Goal: Task Accomplishment & Management: Complete application form

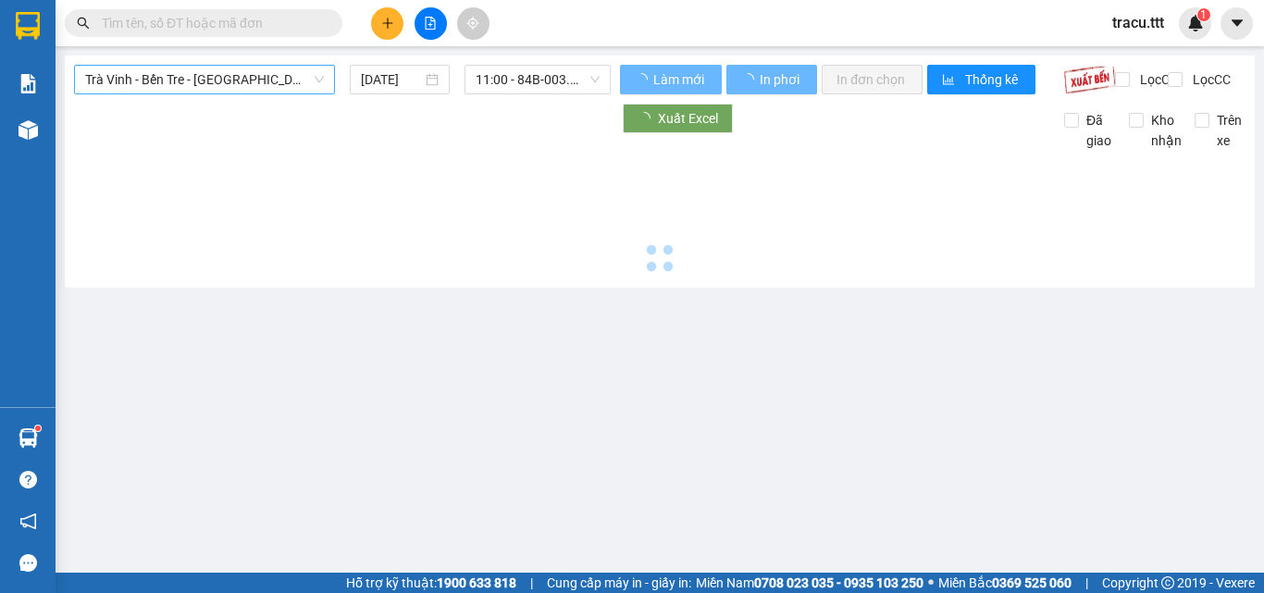
click at [257, 81] on span "Trà Vinh - Bến Tre - [GEOGRAPHIC_DATA]" at bounding box center [204, 80] width 239 height 28
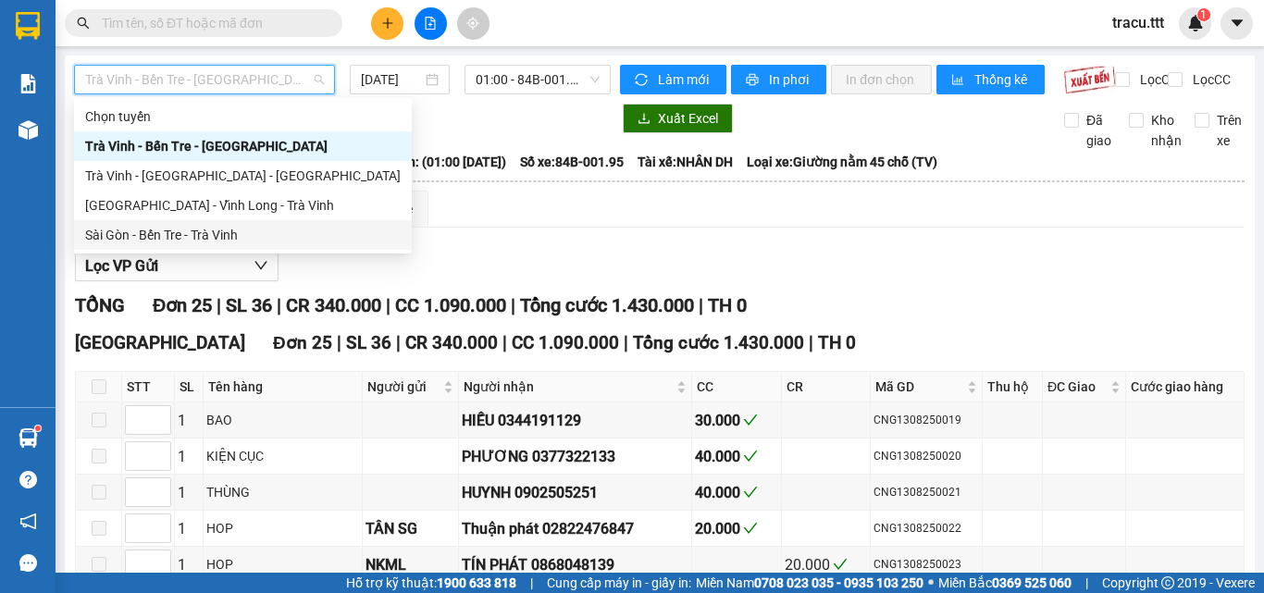
click at [262, 239] on div "Sài Gòn - Bến Tre - Trà Vinh" at bounding box center [242, 235] width 315 height 20
type input "[DATE]"
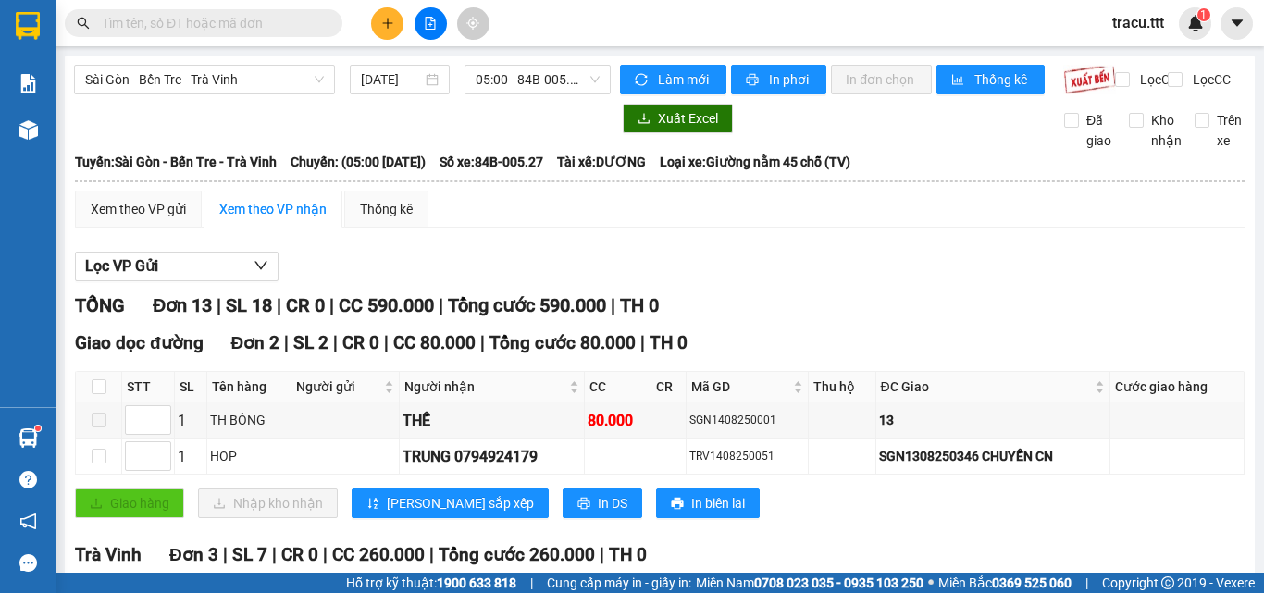
click at [539, 82] on span "05:00 - 84B-005.27" at bounding box center [537, 80] width 124 height 28
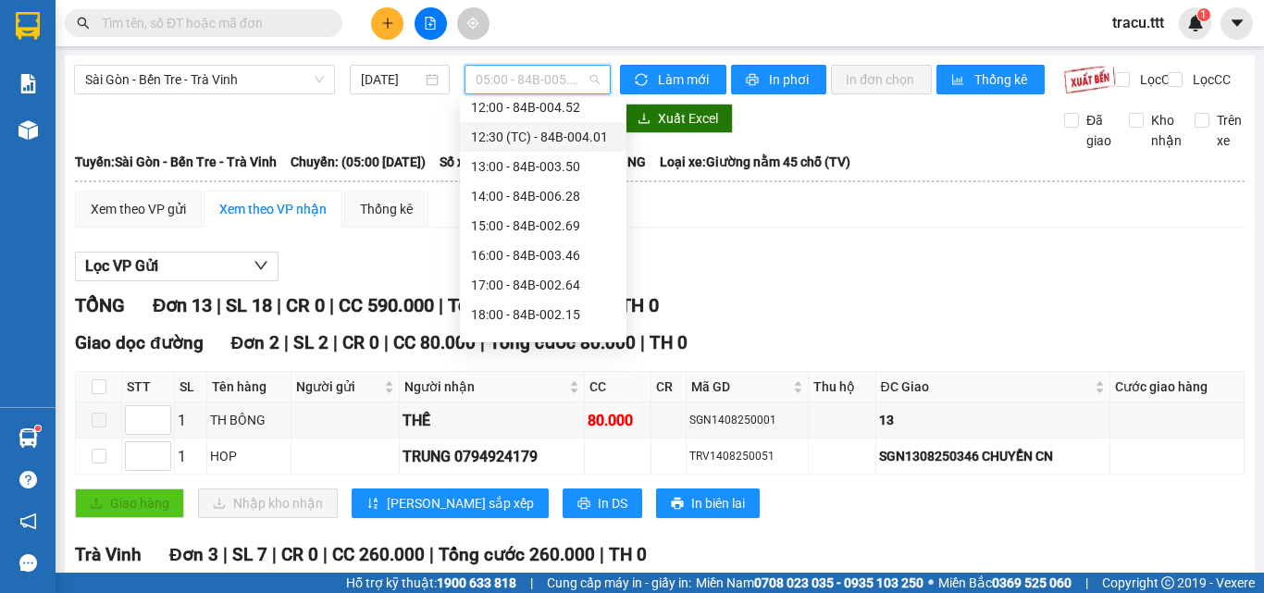
scroll to position [278, 0]
click at [497, 165] on div "13:00 - 84B-003.50" at bounding box center [543, 164] width 144 height 20
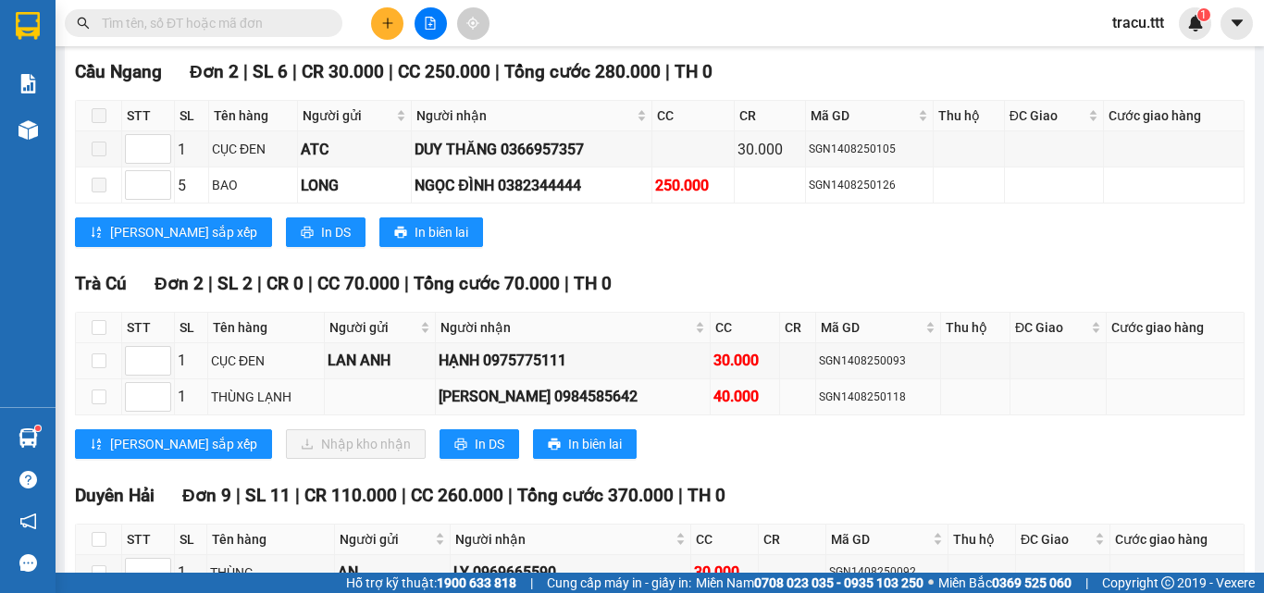
scroll to position [1480, 0]
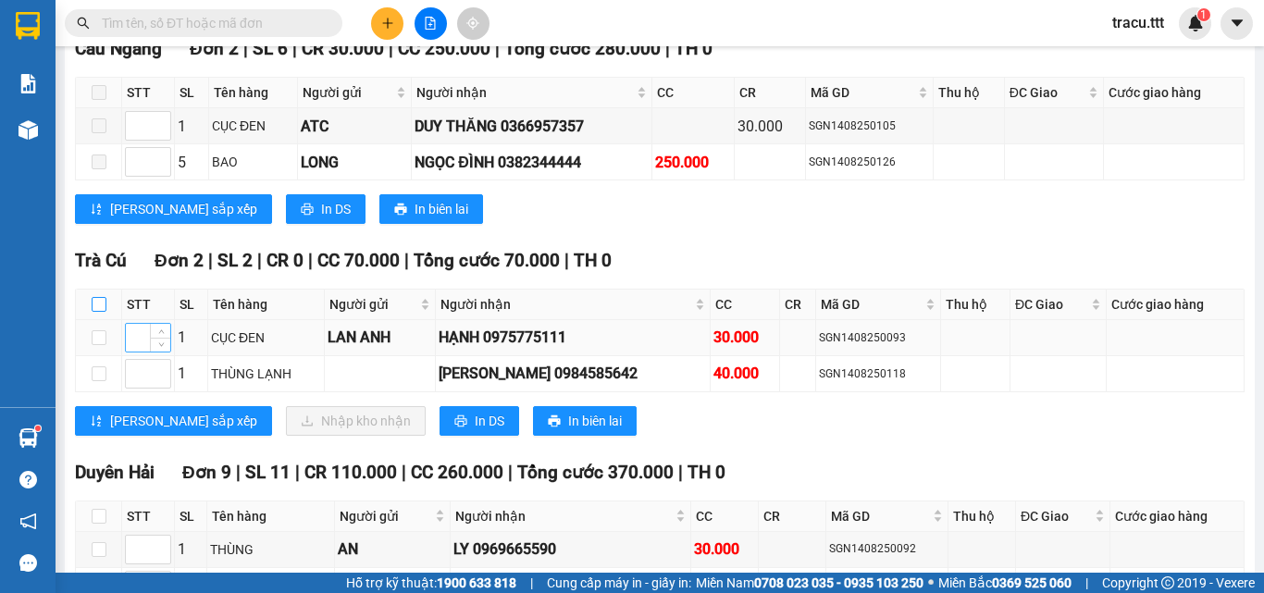
drag, startPoint x: 96, startPoint y: 318, endPoint x: 135, endPoint y: 352, distance: 51.8
click at [96, 312] on input "checkbox" at bounding box center [99, 304] width 15 height 15
checkbox input "true"
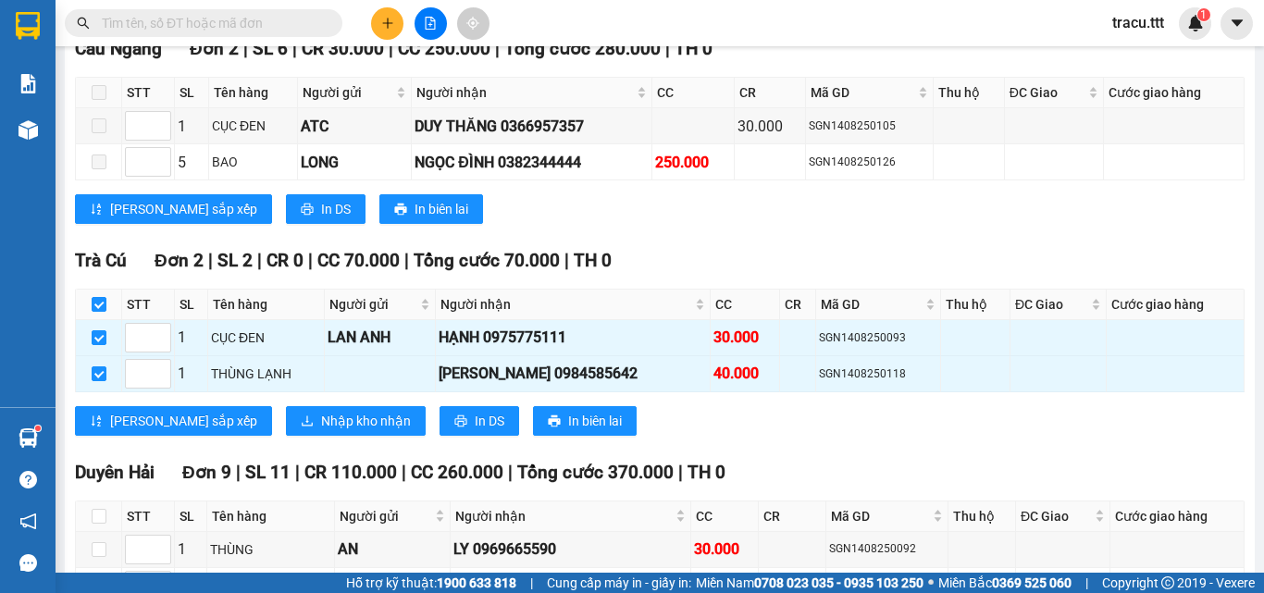
click at [255, 450] on div "Trà Cú Đơn 2 | SL 2 | CR 0 | CC 70.000 | Tổng cước 70.000 | TH 0 STT SL Tên hàn…" at bounding box center [659, 348] width 1169 height 203
click at [321, 431] on span "Nhập kho nhận" at bounding box center [366, 421] width 90 height 20
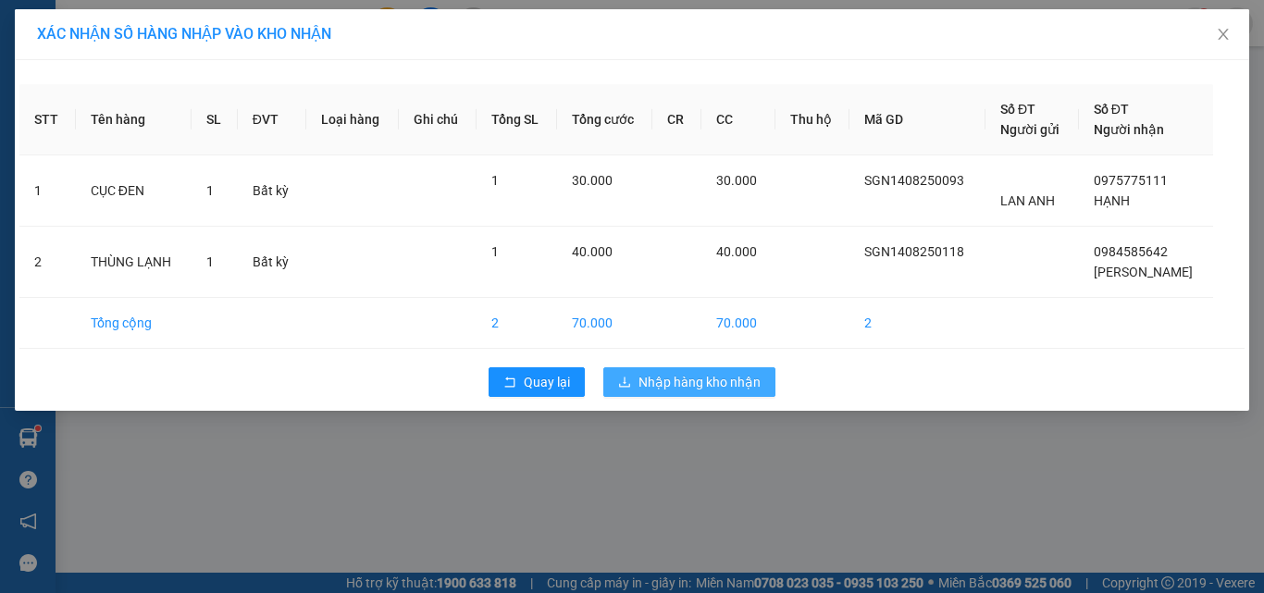
click at [751, 374] on span "Nhập hàng kho nhận" at bounding box center [699, 382] width 122 height 20
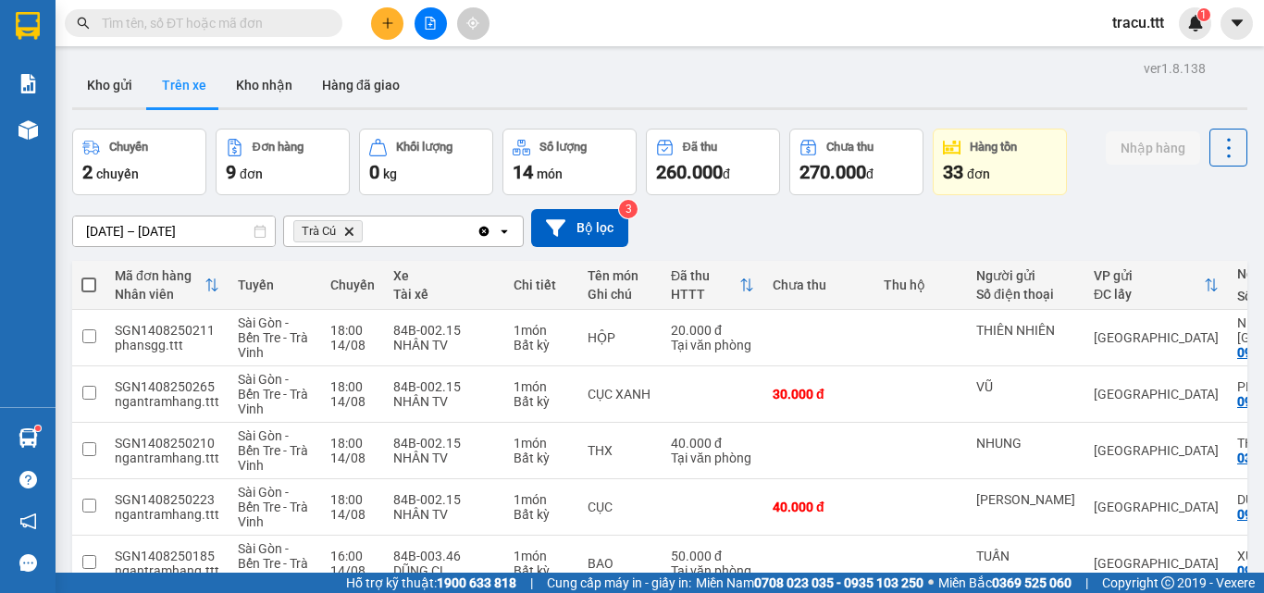
click at [868, 233] on div "[DATE] – [DATE] Press the down arrow key to interact with the calendar and sele…" at bounding box center [659, 228] width 1175 height 38
click at [581, 69] on div "Kho gửi Trên xe Kho nhận Hàng đã giao" at bounding box center [659, 87] width 1175 height 49
click at [123, 93] on button "Kho gửi" at bounding box center [109, 85] width 75 height 44
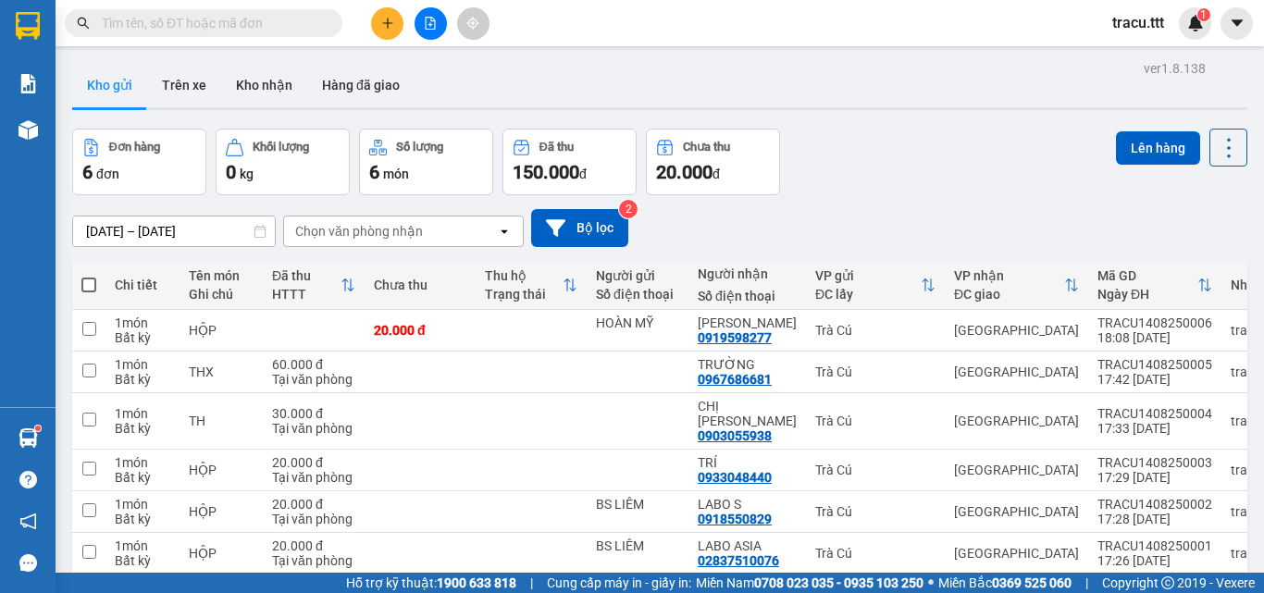
click at [980, 166] on div "Đơn hàng 6 đơn Khối lượng 0 kg Số lượng 6 món Đã thu 150.000 đ Chưa thu 20.000 …" at bounding box center [659, 162] width 1175 height 67
click at [943, 162] on div "Đơn hàng 6 đơn Khối lượng 0 kg Số lượng 6 món Đã thu 150.000 đ Chưa thu 20.000 …" at bounding box center [659, 162] width 1175 height 67
click at [846, 133] on div "Đơn hàng 6 đơn Khối lượng 0 kg Số lượng 6 món Đã thu 150.000 đ Chưa thu 20.000 …" at bounding box center [659, 162] width 1175 height 67
click at [382, 15] on button at bounding box center [387, 23] width 32 height 32
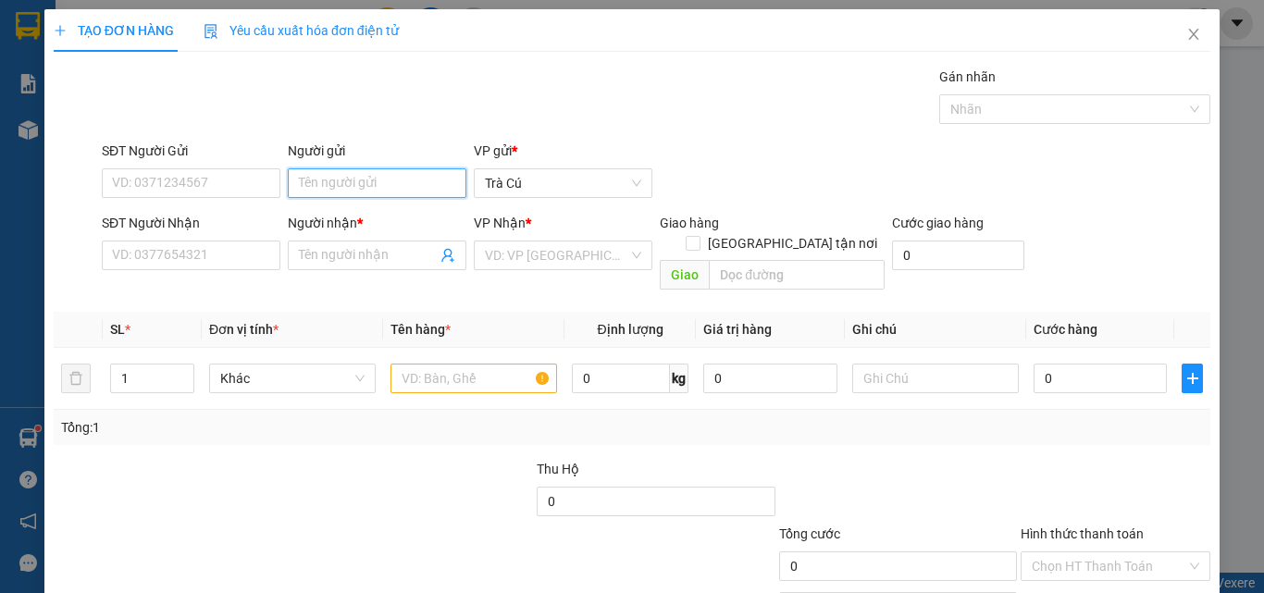
click at [377, 189] on input "Người gửi" at bounding box center [377, 183] width 179 height 30
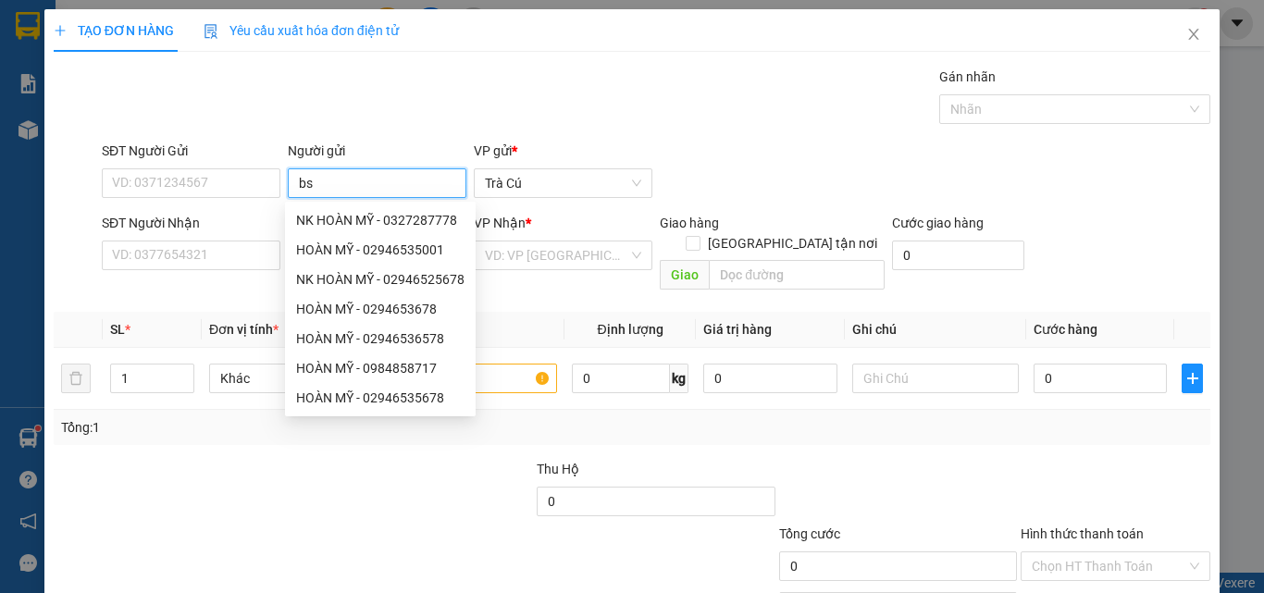
type input "b"
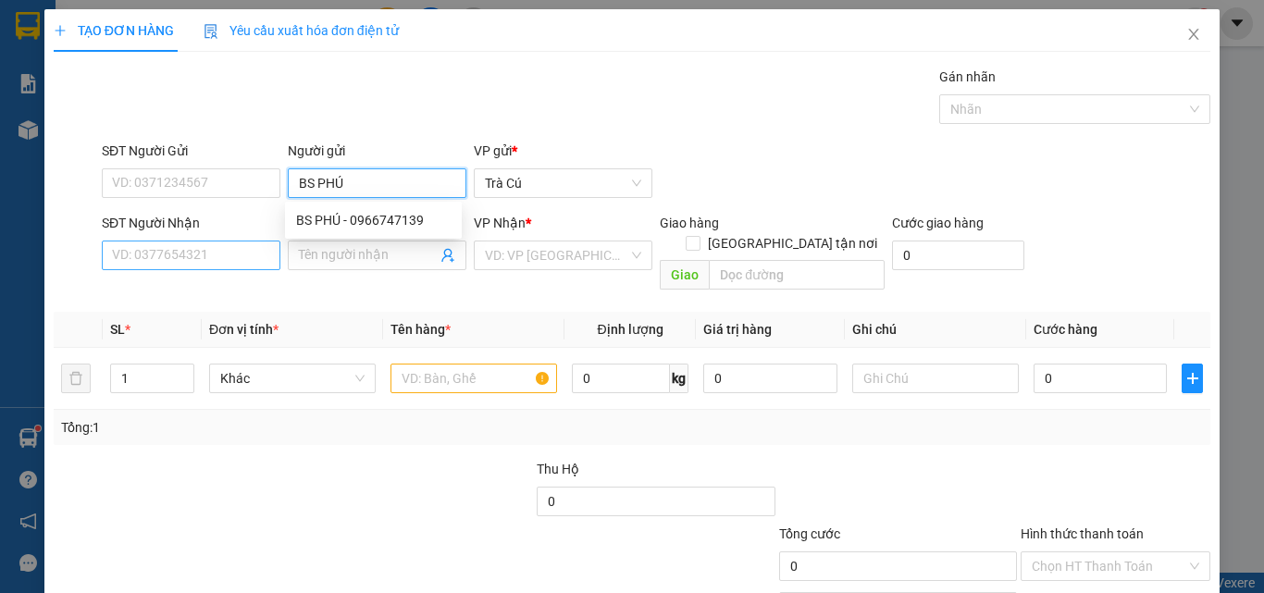
type input "BS PHÚ"
click at [141, 257] on input "SĐT Người Nhận" at bounding box center [191, 256] width 179 height 30
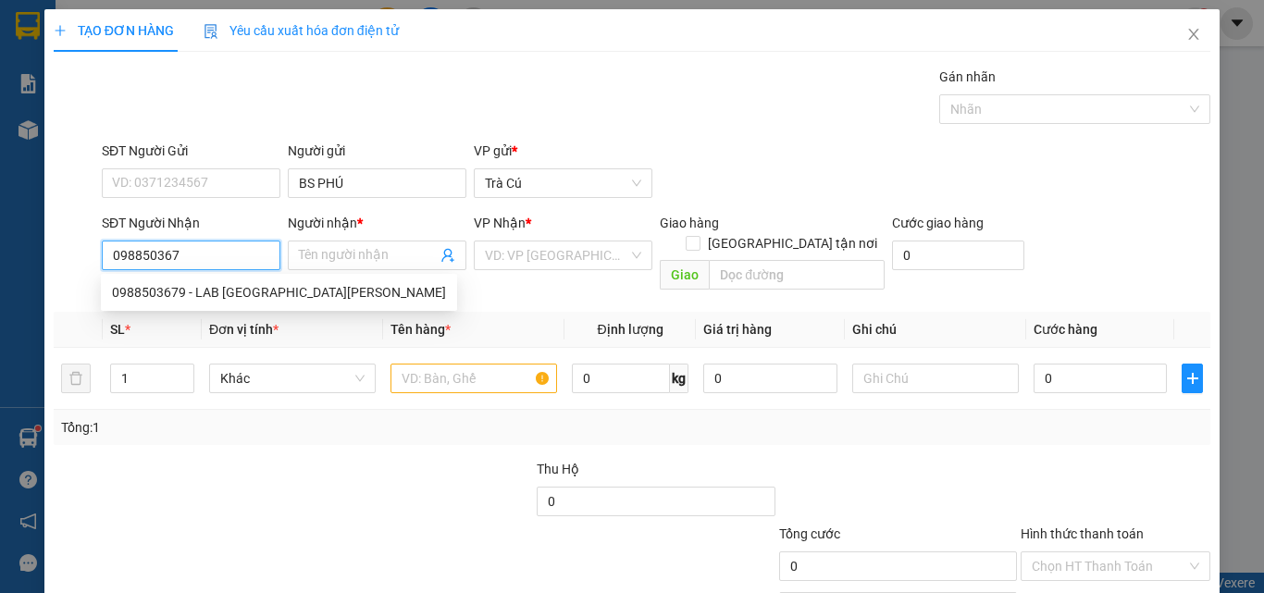
type input "0988503679"
click at [248, 281] on div "0988503679 - LAB [GEOGRAPHIC_DATA][PERSON_NAME]" at bounding box center [279, 293] width 356 height 30
type input "LAB MỸ Á"
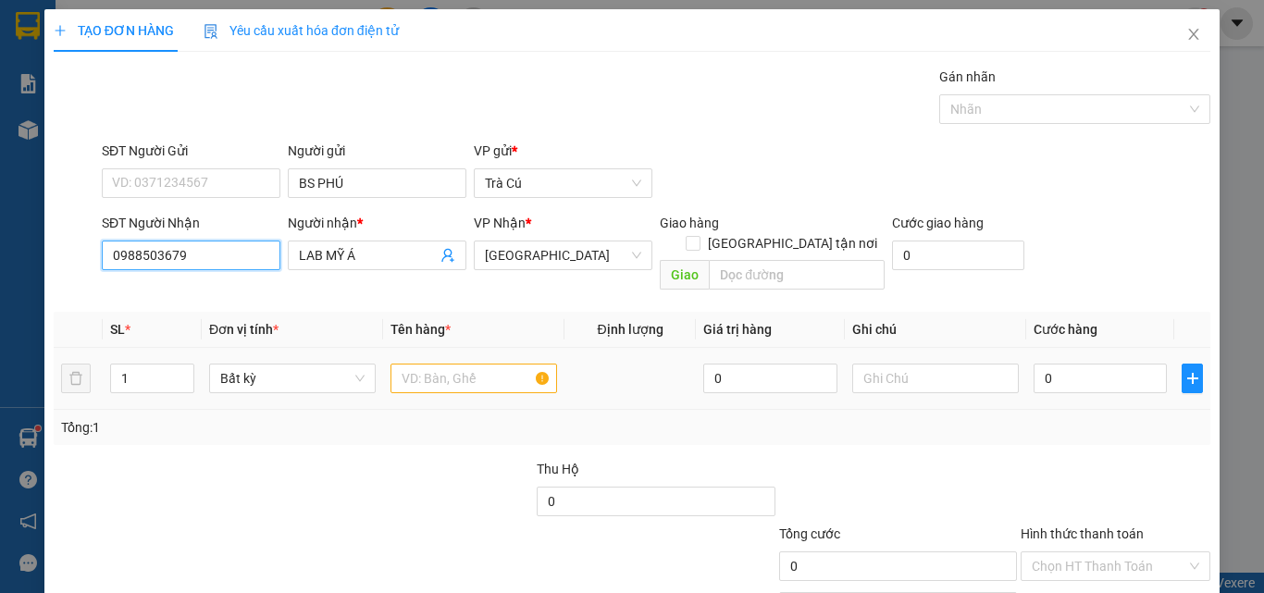
type input "0988503679"
click at [436, 364] on input "text" at bounding box center [473, 379] width 167 height 30
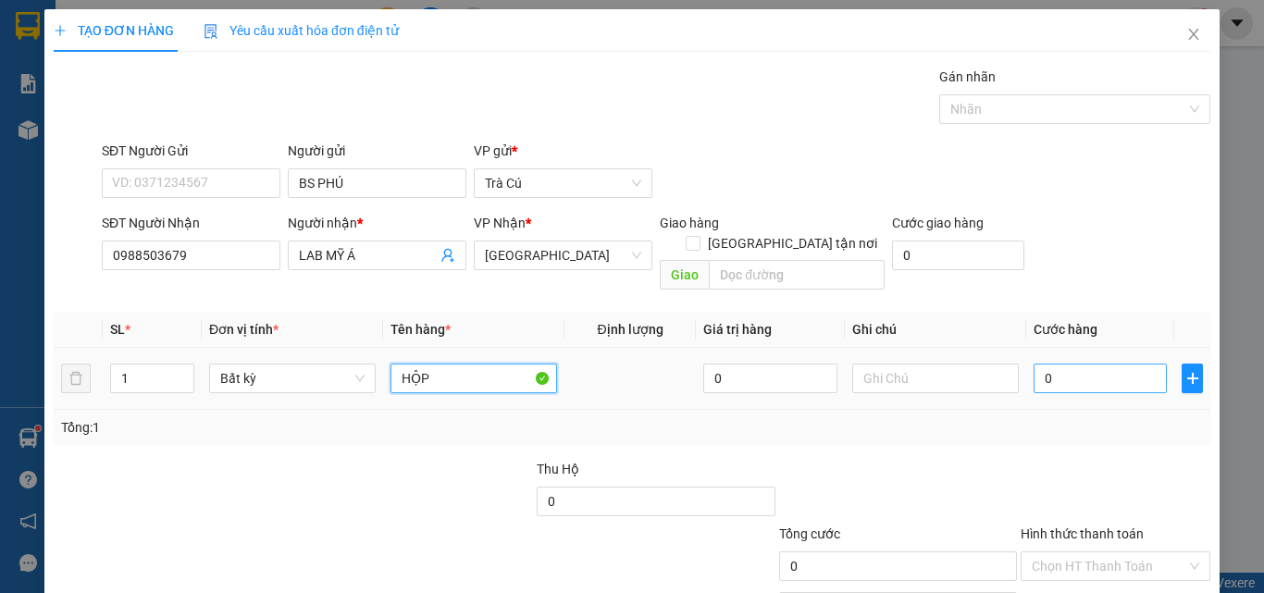
type input "HỘP"
click at [1088, 364] on input "0" at bounding box center [1099, 379] width 133 height 30
type input "2"
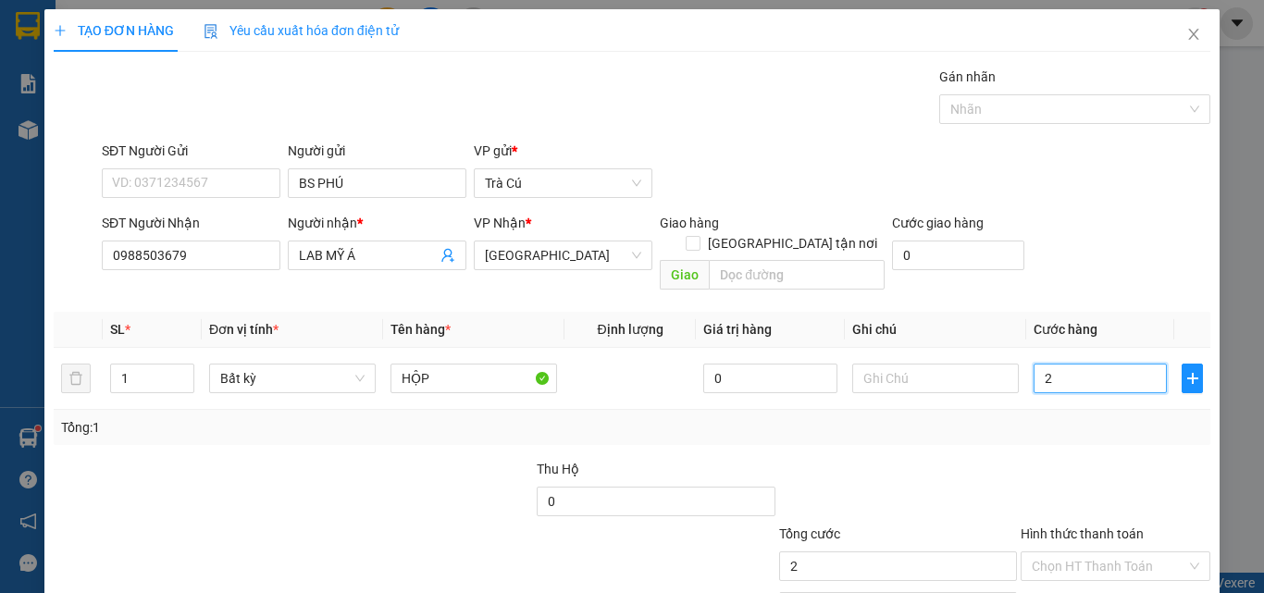
type input "20"
type input "20.000"
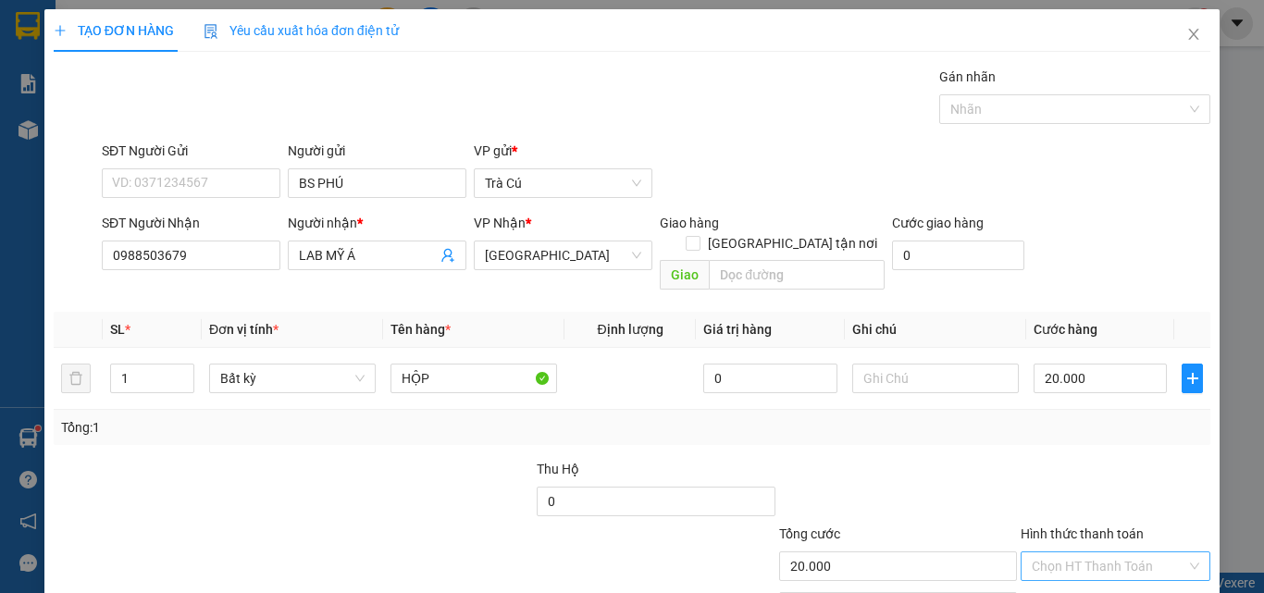
click at [1076, 552] on input "Hình thức thanh toán" at bounding box center [1108, 566] width 154 height 28
click at [1070, 475] on div "Tại văn phòng" at bounding box center [1104, 479] width 166 height 20
type input "0"
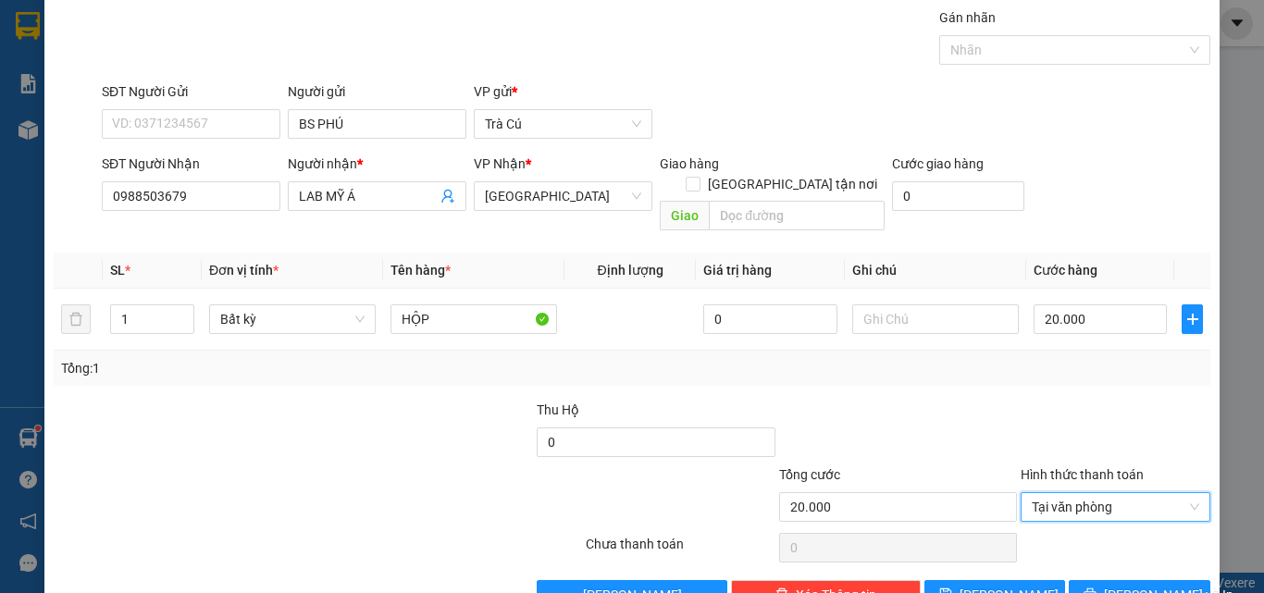
scroll to position [92, 0]
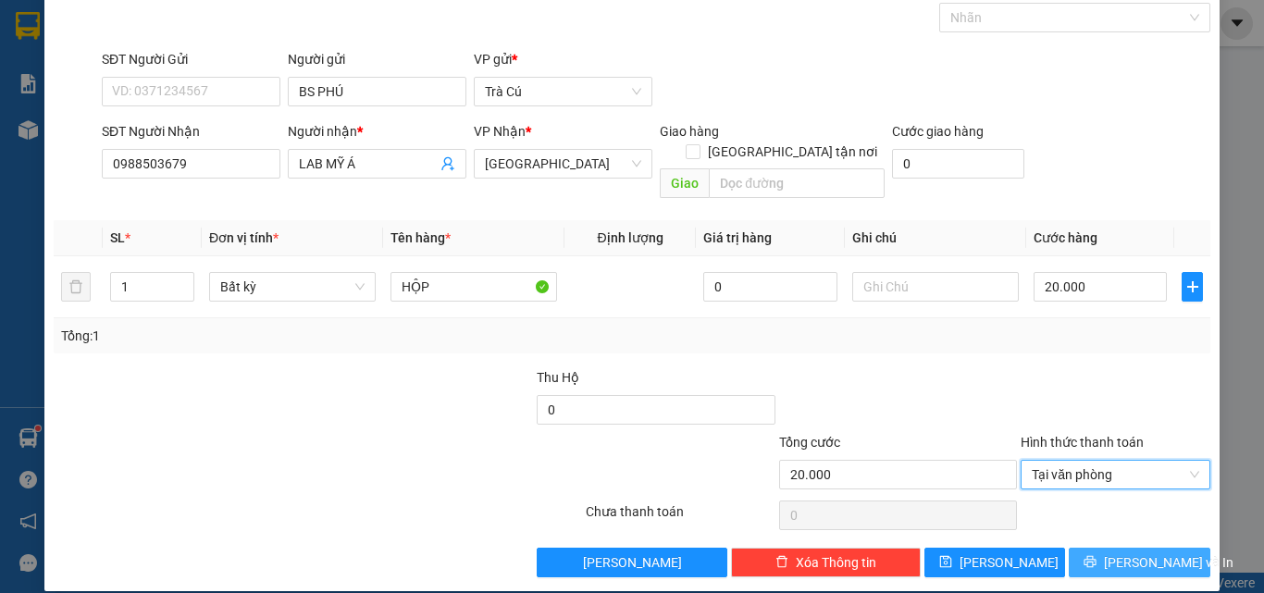
click at [1105, 548] on button "[PERSON_NAME] và In" at bounding box center [1139, 563] width 142 height 30
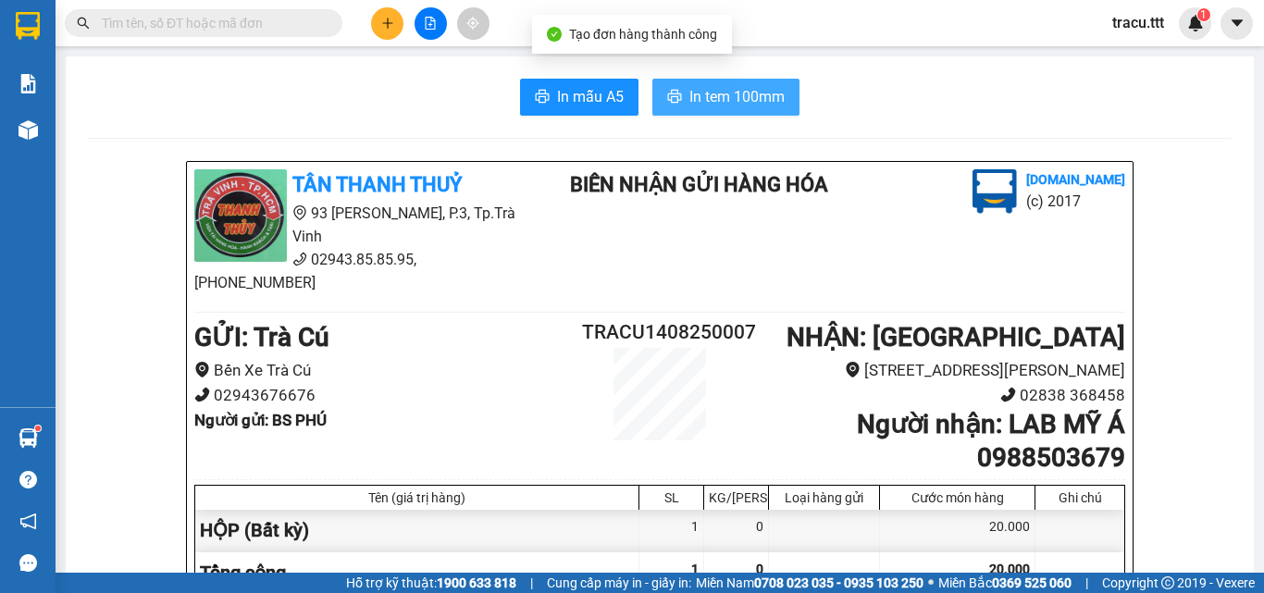
click at [771, 95] on span "In tem 100mm" at bounding box center [736, 96] width 95 height 23
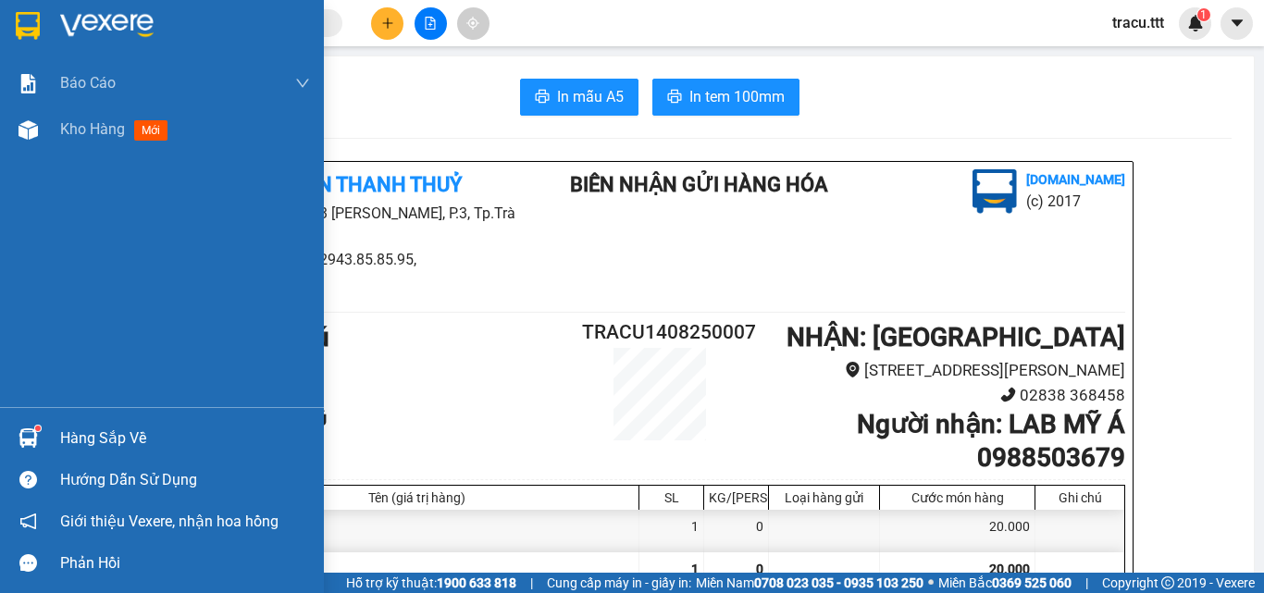
click at [27, 22] on img at bounding box center [28, 26] width 24 height 28
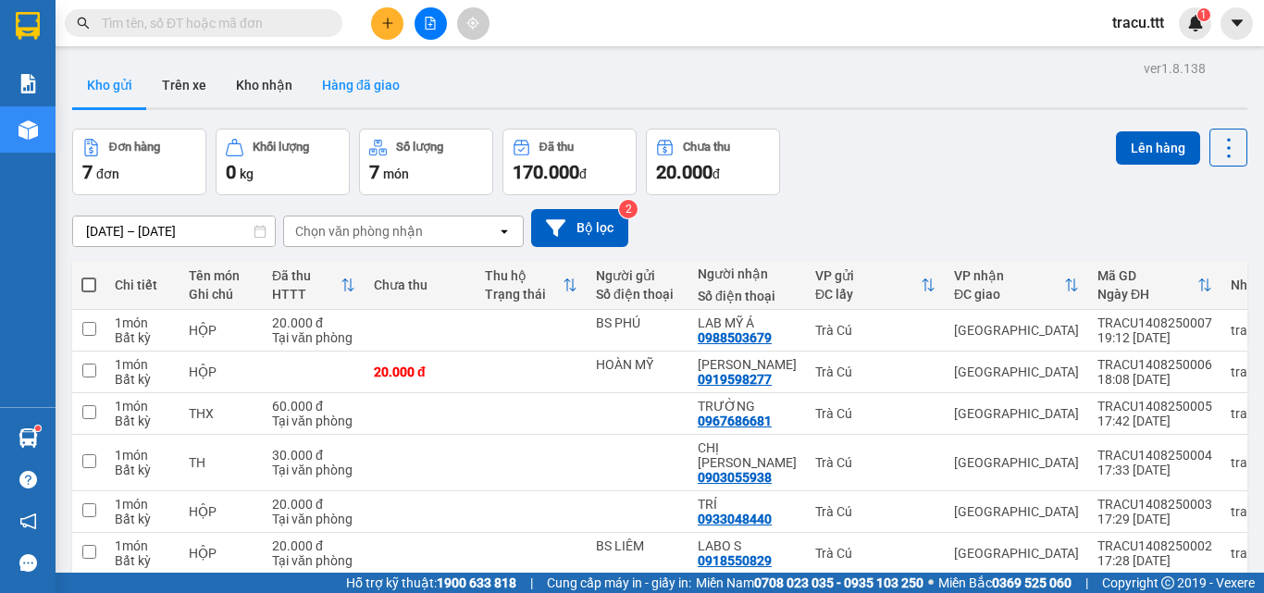
click at [332, 98] on button "Hàng đã giao" at bounding box center [360, 85] width 107 height 44
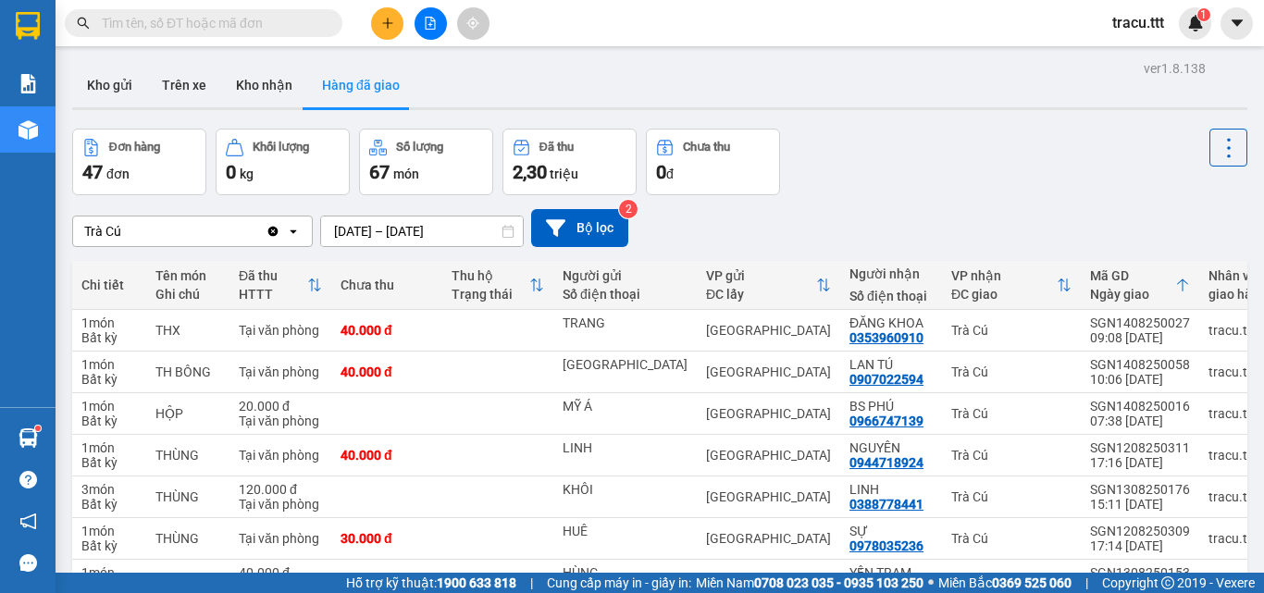
click at [674, 592] on html "Kết quả tìm kiếm ( 167 ) Bộ lọc Mã ĐH Trạng thái Món hàng Thu hộ Tổng cước Chưa…" at bounding box center [632, 296] width 1264 height 593
click at [395, 24] on button at bounding box center [387, 23] width 32 height 32
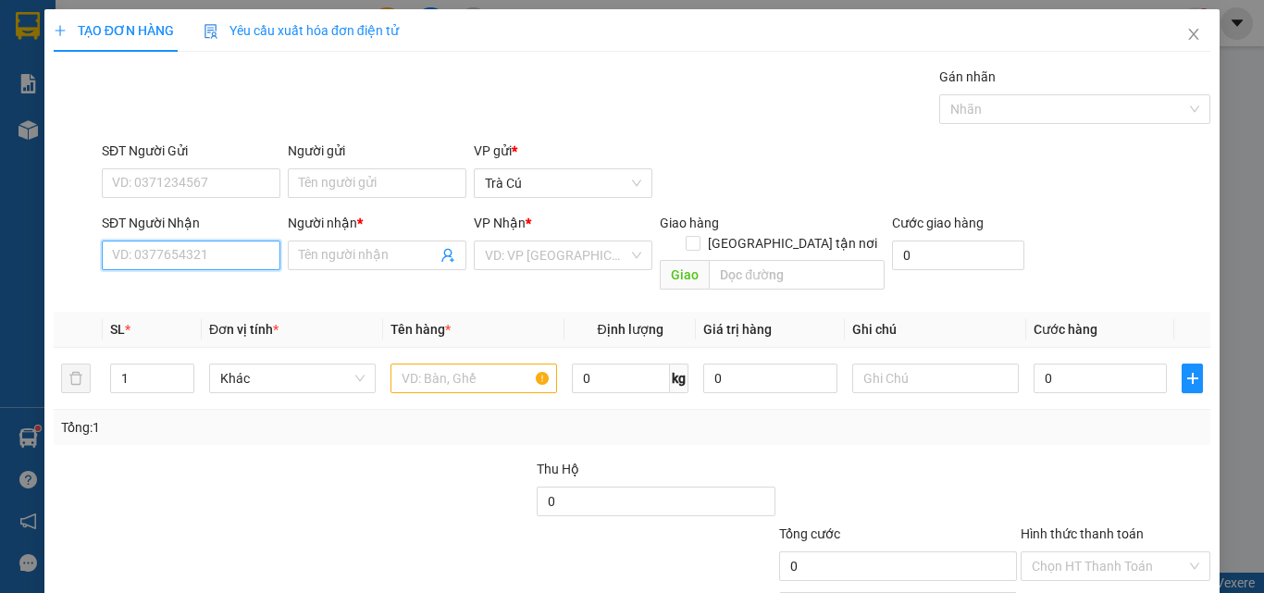
click at [165, 266] on input "SĐT Người Nhận" at bounding box center [191, 256] width 179 height 30
type input "0377695209"
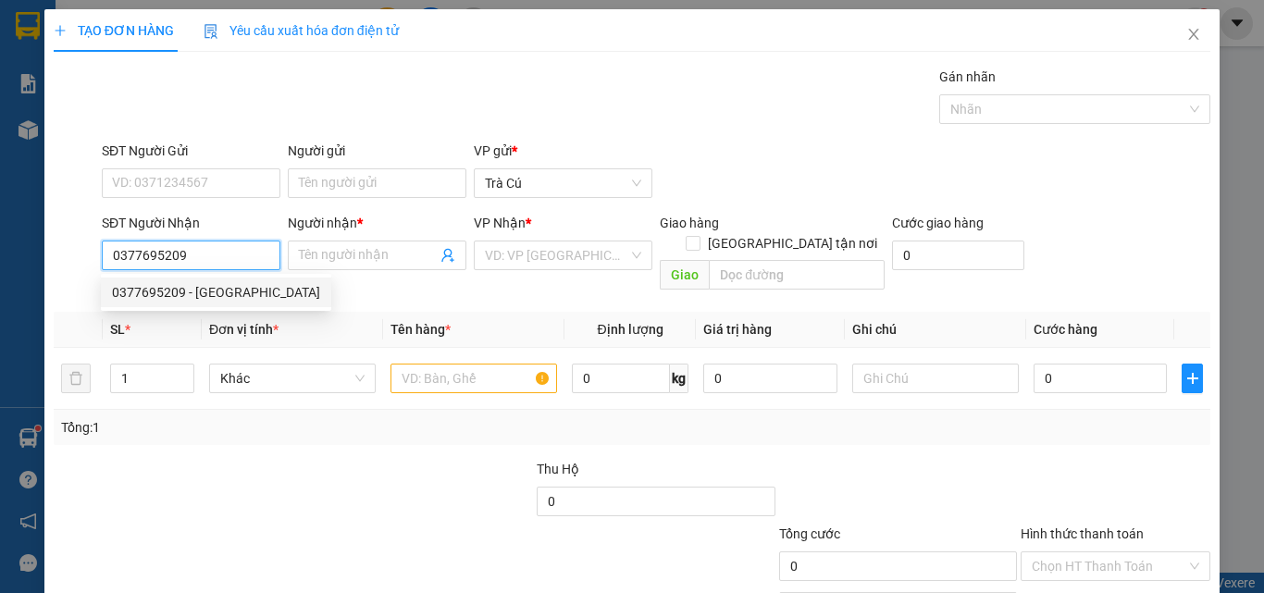
click at [250, 297] on div "0377695209 - [GEOGRAPHIC_DATA]" at bounding box center [216, 292] width 208 height 20
type input "[GEOGRAPHIC_DATA]"
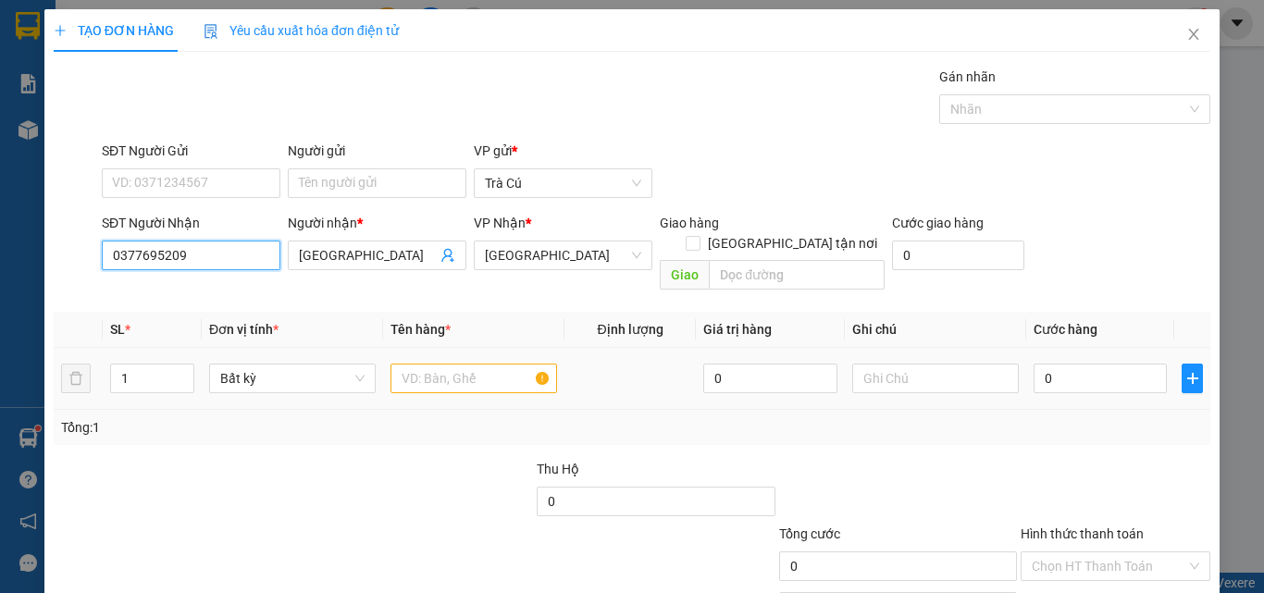
type input "0377695209"
click at [464, 348] on td at bounding box center [473, 379] width 181 height 62
click at [460, 364] on input "text" at bounding box center [473, 379] width 167 height 30
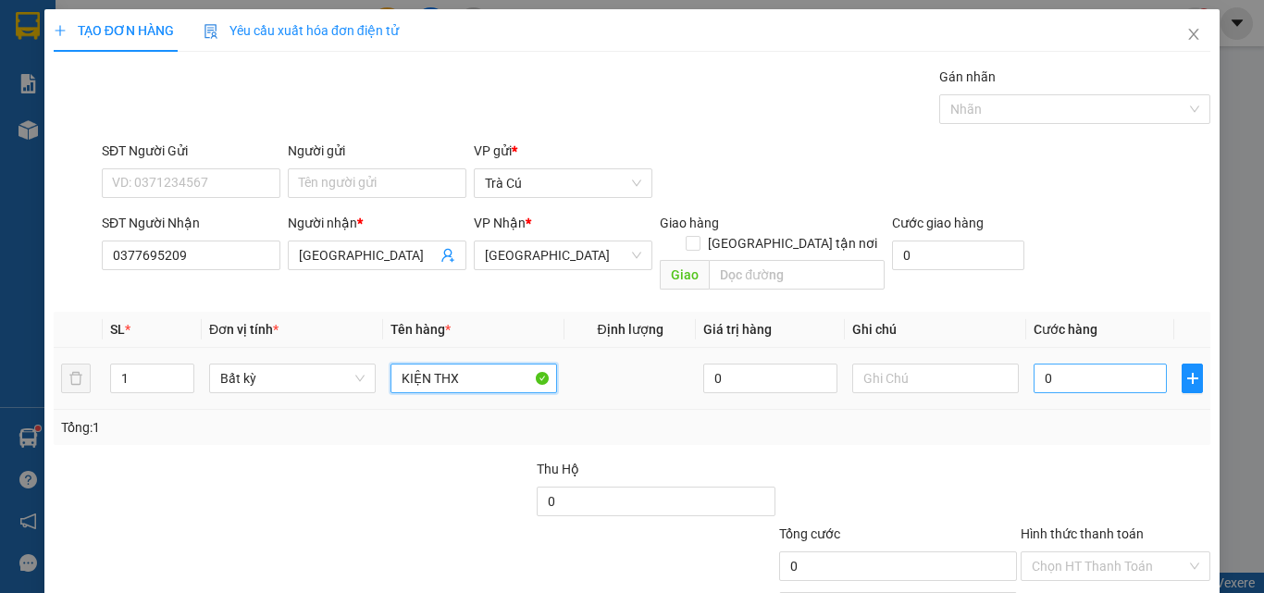
type input "KIỆN THX"
click at [1068, 366] on input "0" at bounding box center [1099, 379] width 133 height 30
type input "5"
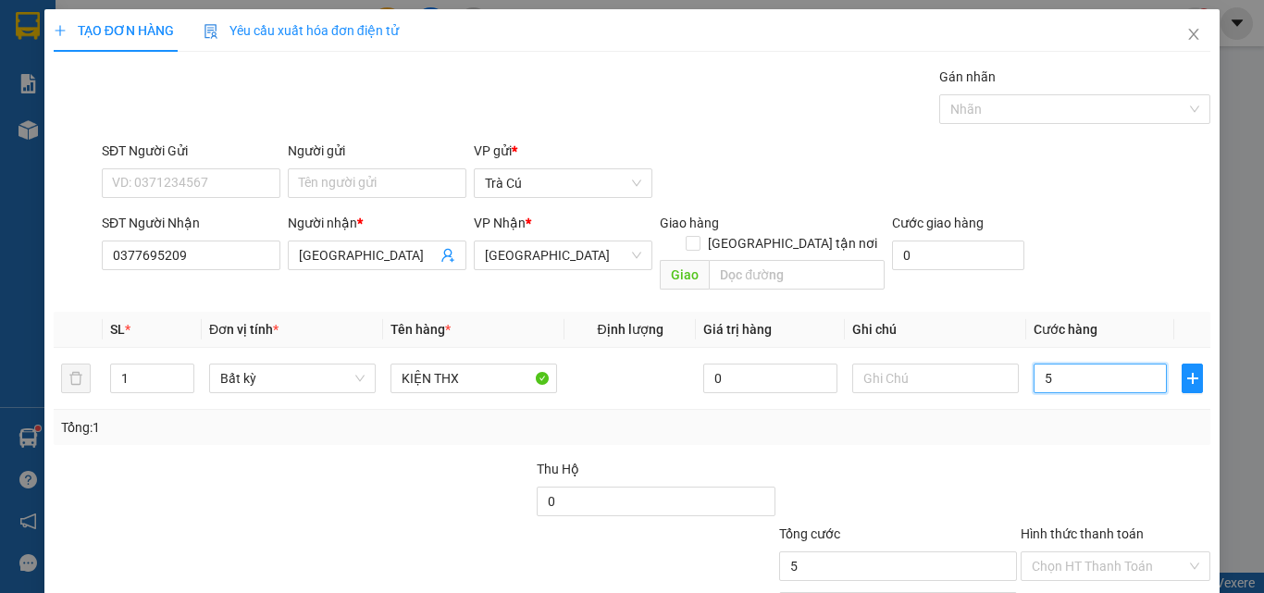
type input "50"
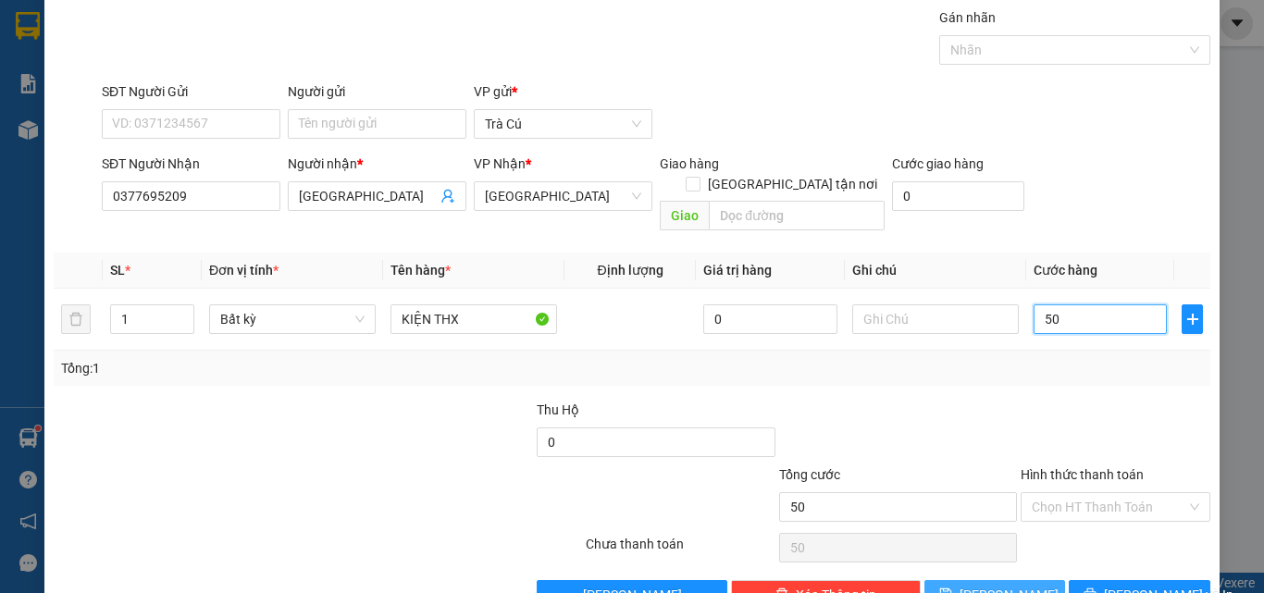
scroll to position [92, 0]
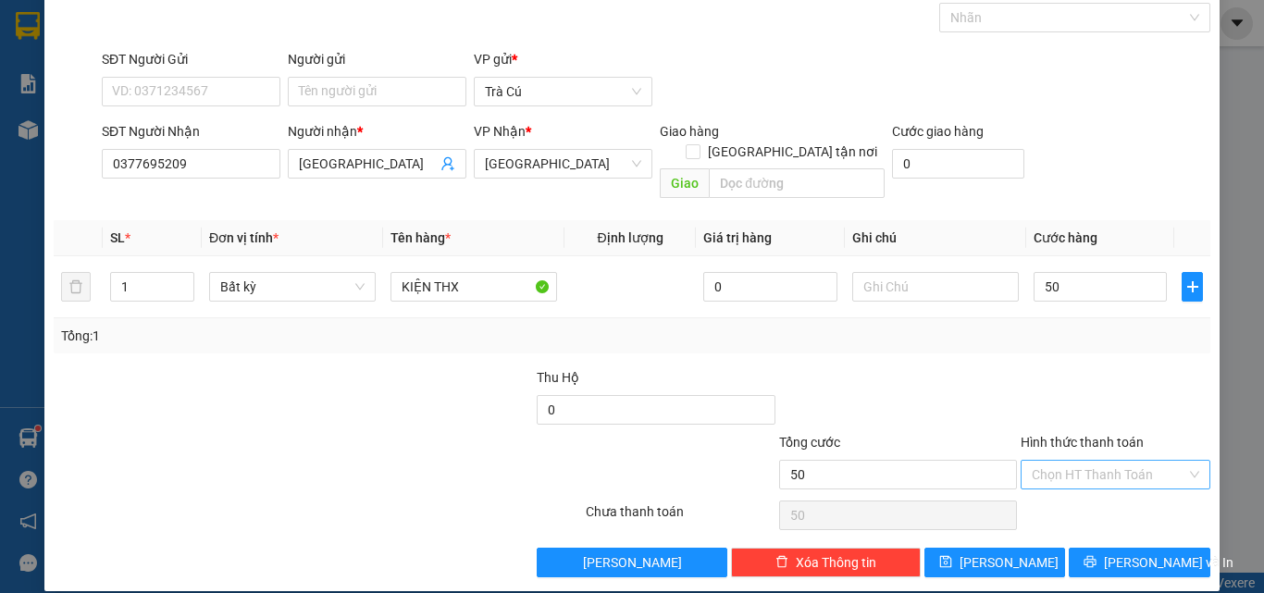
type input "50.000"
click at [1112, 461] on input "Hình thức thanh toán" at bounding box center [1108, 475] width 154 height 28
click at [1068, 482] on div "Tại văn phòng" at bounding box center [1104, 491] width 166 height 20
type input "0"
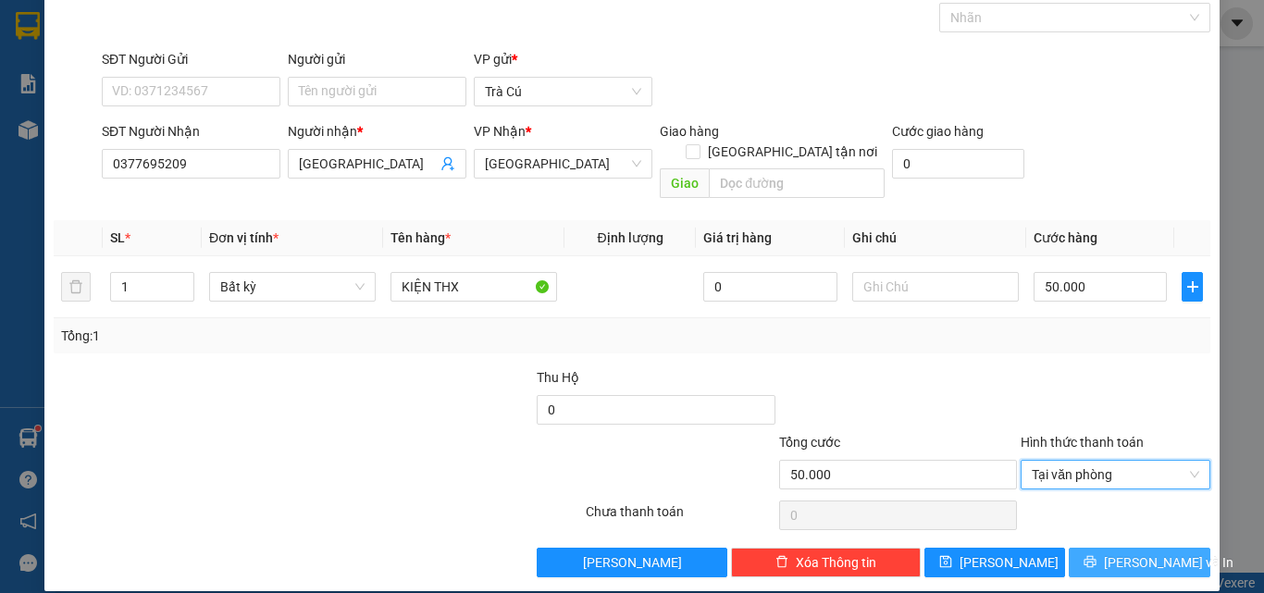
click at [1126, 548] on button "[PERSON_NAME] và In" at bounding box center [1139, 563] width 142 height 30
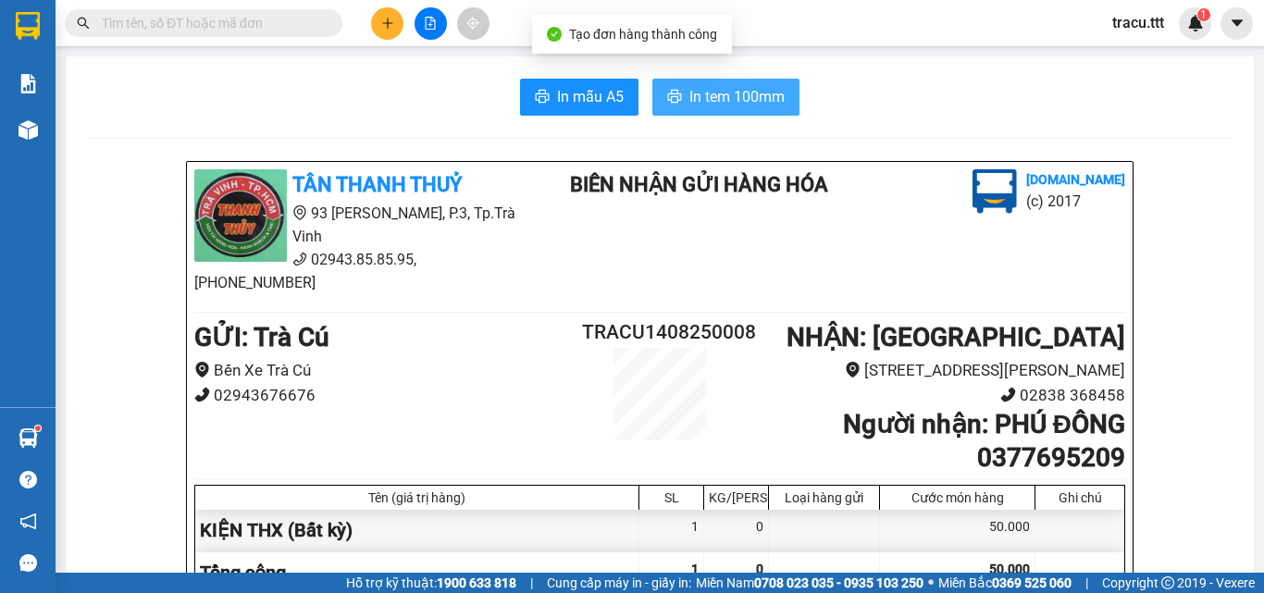
click at [771, 109] on button "In tem 100mm" at bounding box center [725, 97] width 147 height 37
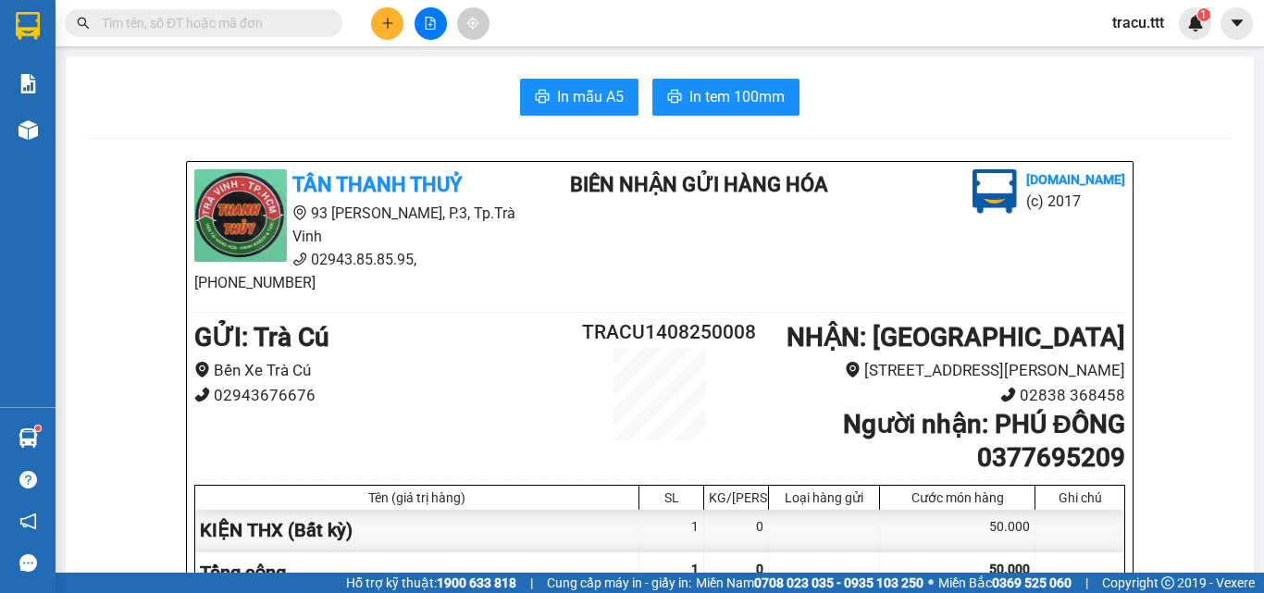
click at [410, 93] on div "In mẫu A5 In tem 100mm" at bounding box center [659, 97] width 1143 height 37
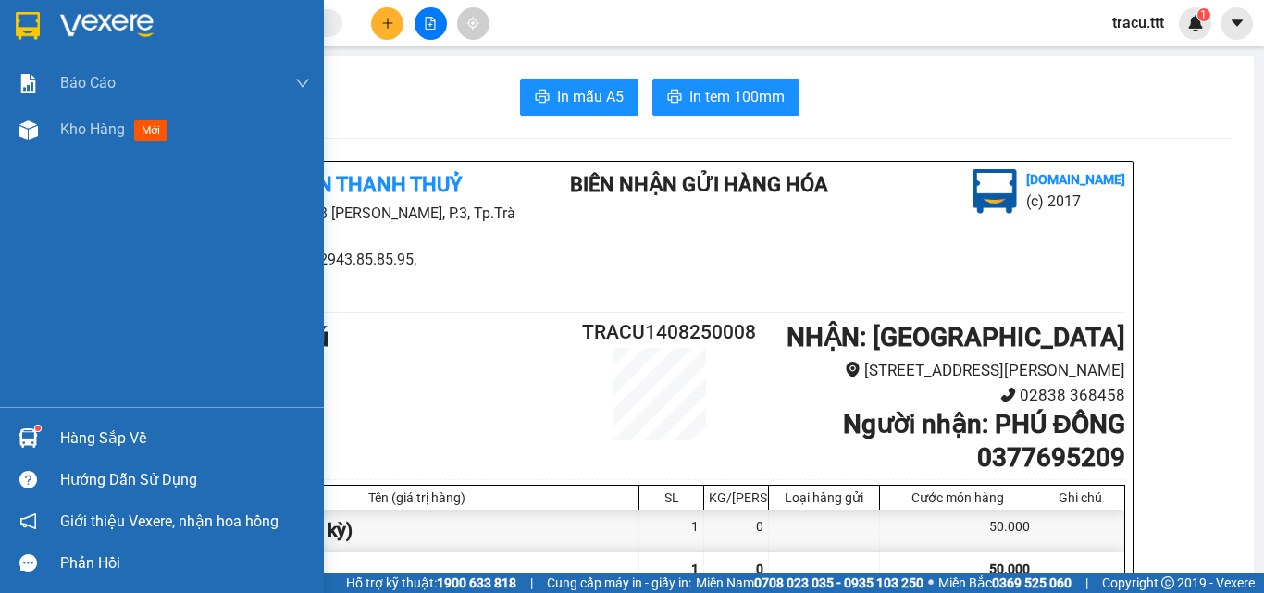
click at [36, 28] on img at bounding box center [28, 26] width 24 height 28
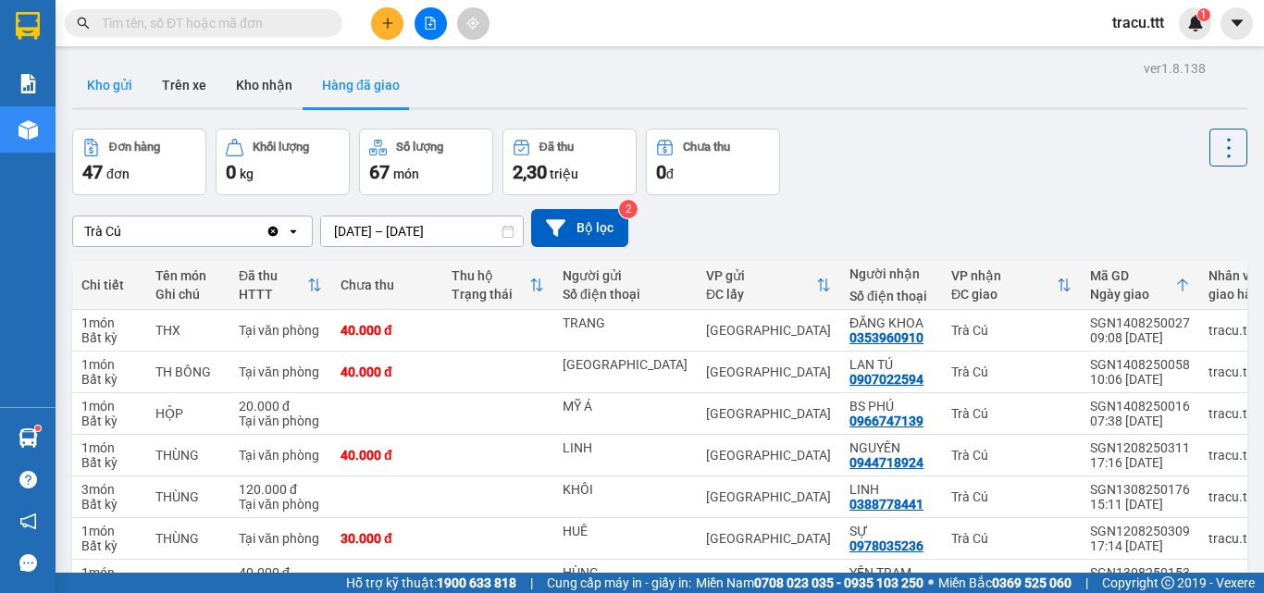
click at [110, 88] on button "Kho gửi" at bounding box center [109, 85] width 75 height 44
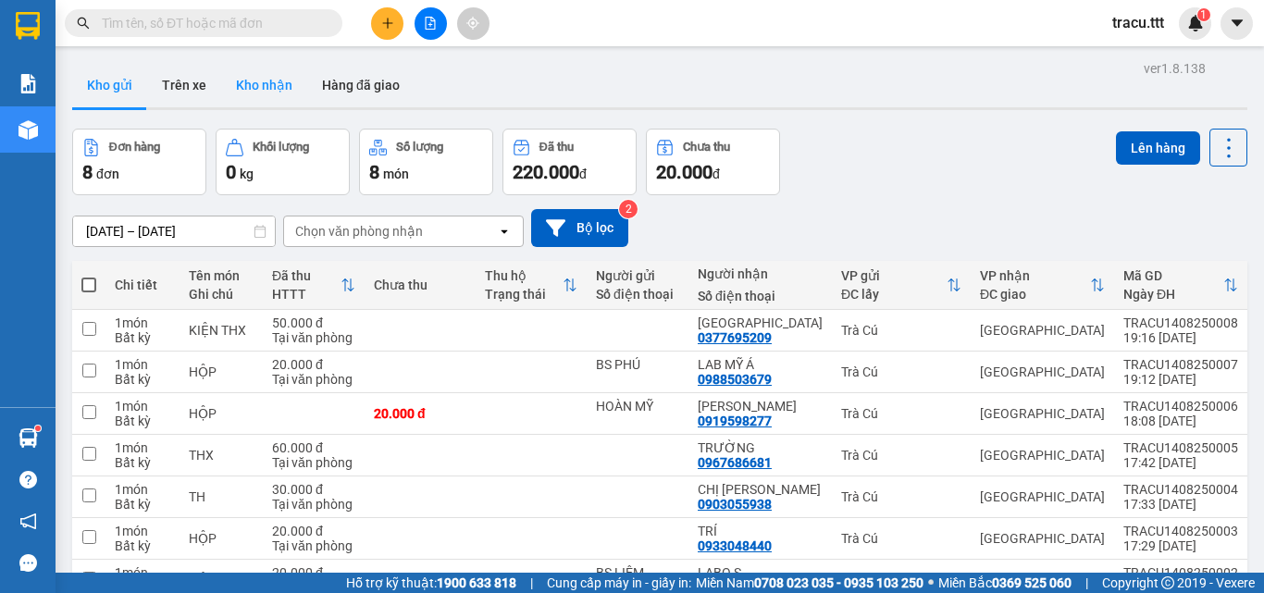
click at [284, 82] on button "Kho nhận" at bounding box center [264, 85] width 86 height 44
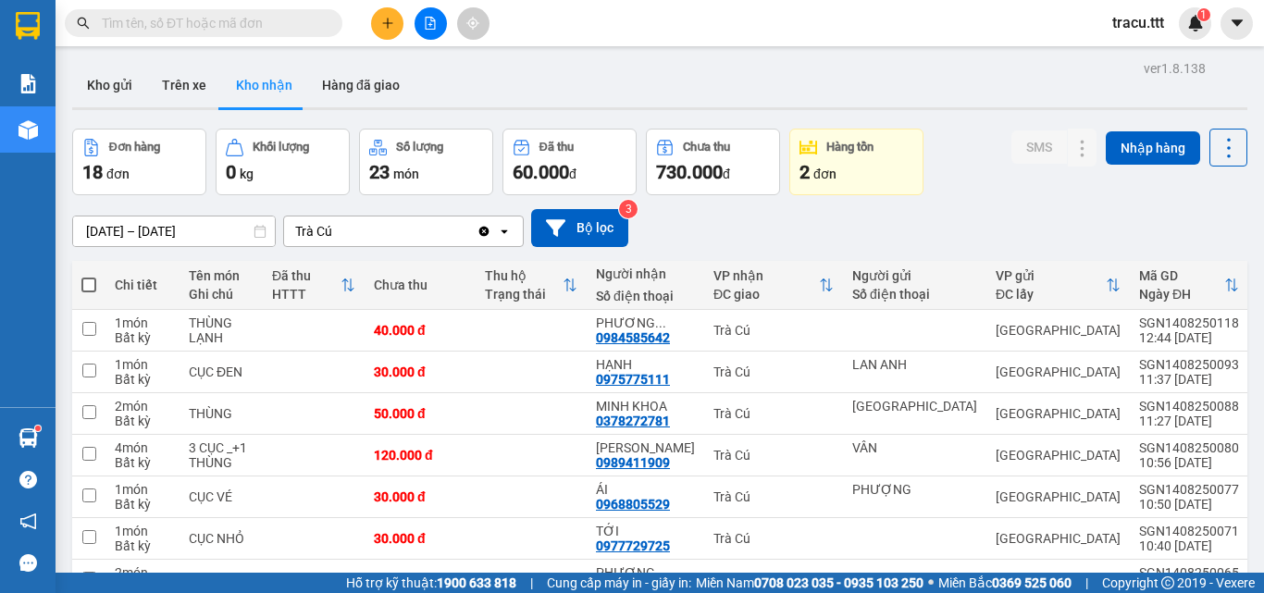
click at [285, 33] on span at bounding box center [204, 23] width 278 height 28
click at [284, 33] on span at bounding box center [204, 23] width 278 height 28
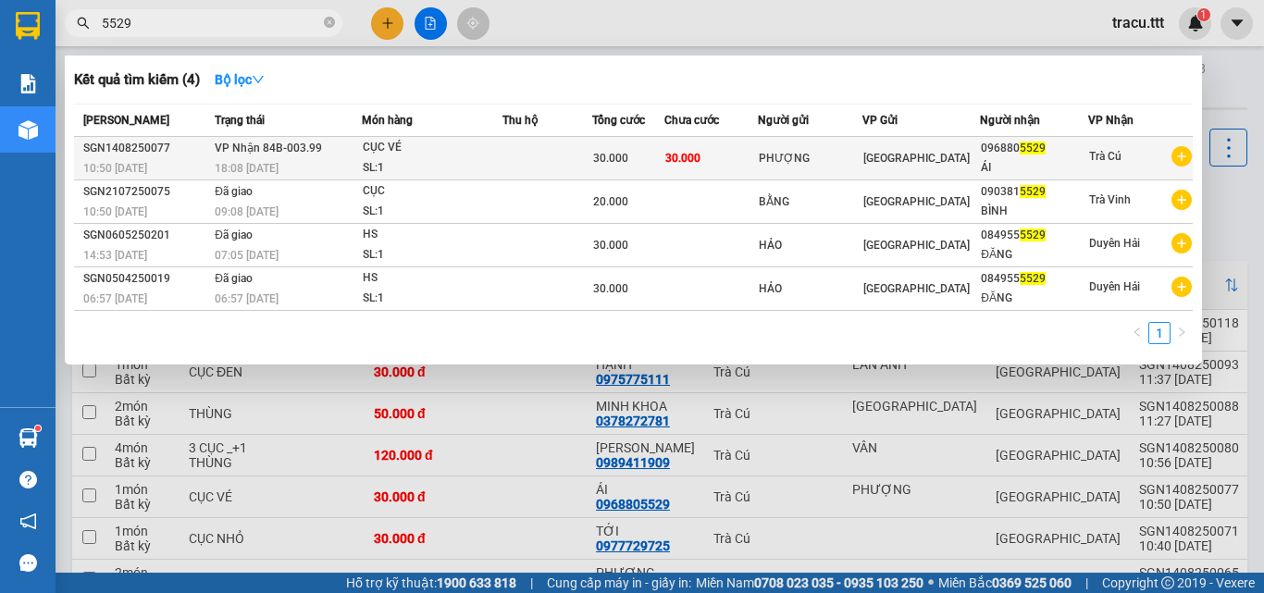
type input "5529"
click at [691, 160] on span "30.000" at bounding box center [682, 158] width 35 height 13
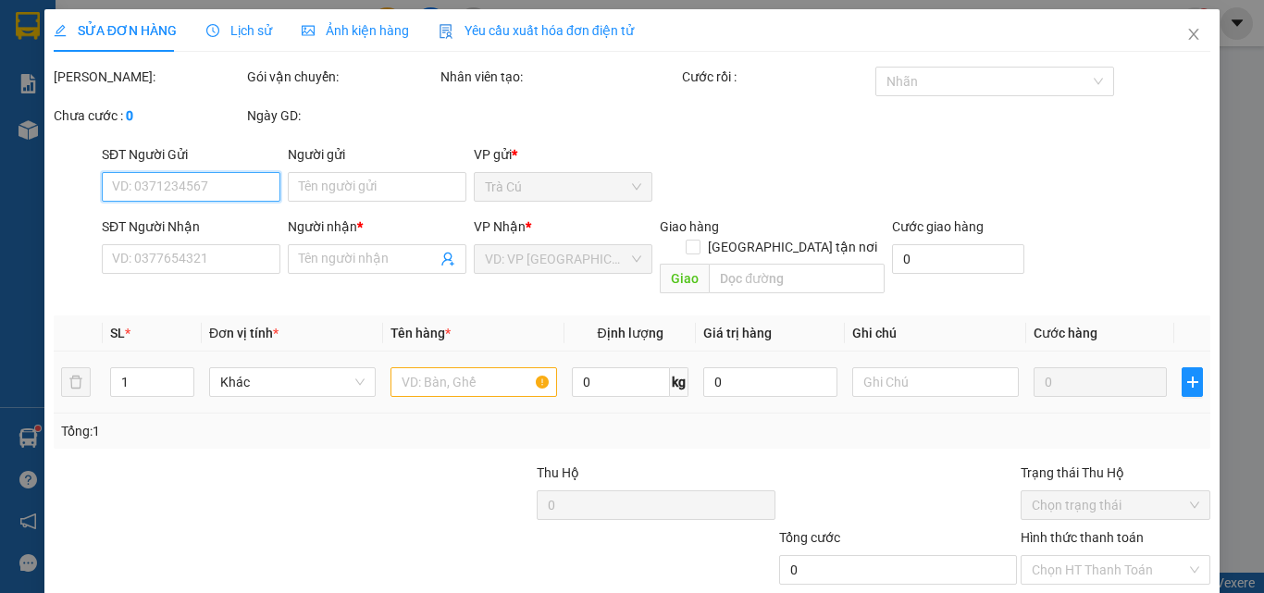
type input "PHƯỢNG"
type input "0968805529"
type input "ÁI"
type input "30.000"
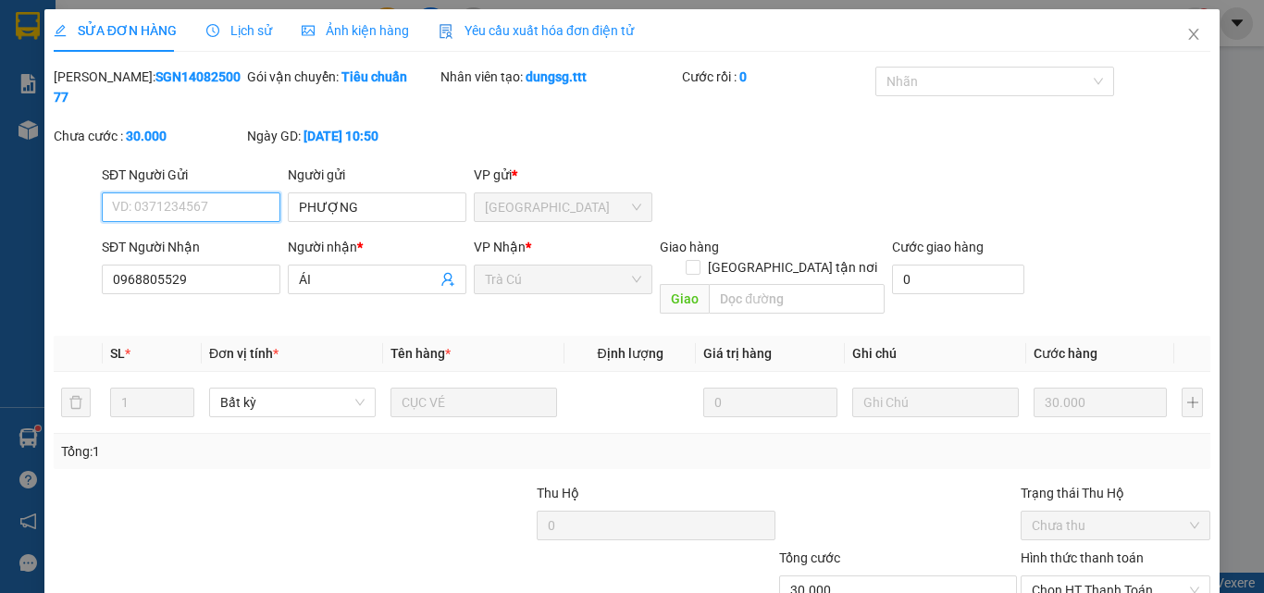
scroll to position [95, 0]
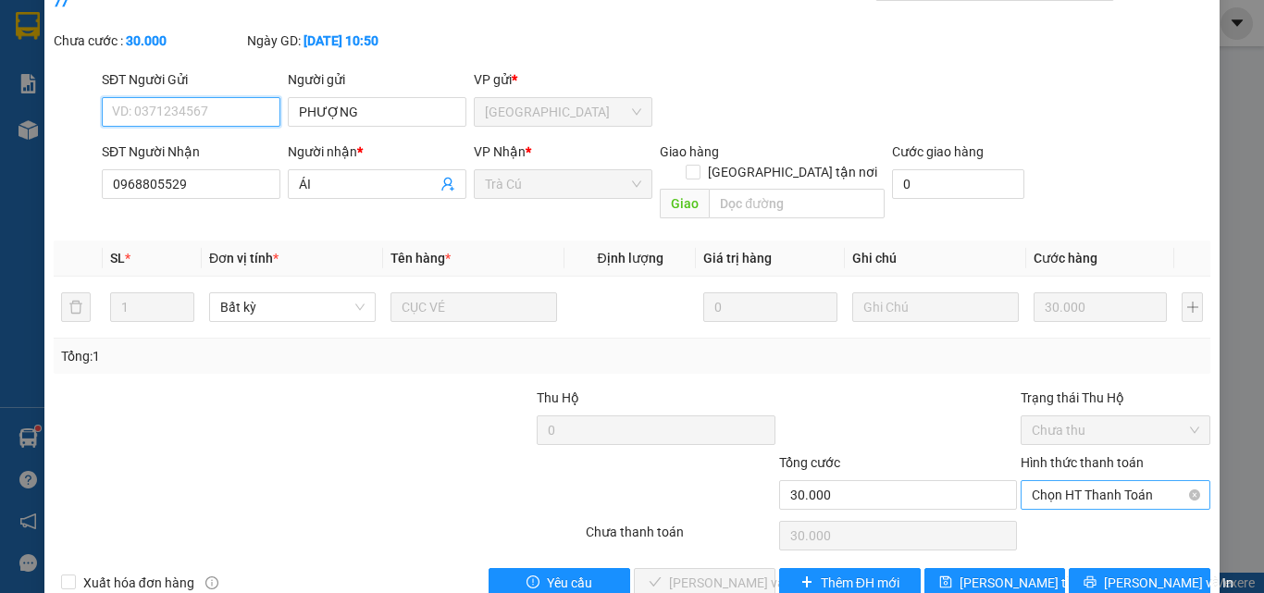
click at [1076, 481] on span "Chọn HT Thanh Toán" at bounding box center [1114, 495] width 167 height 28
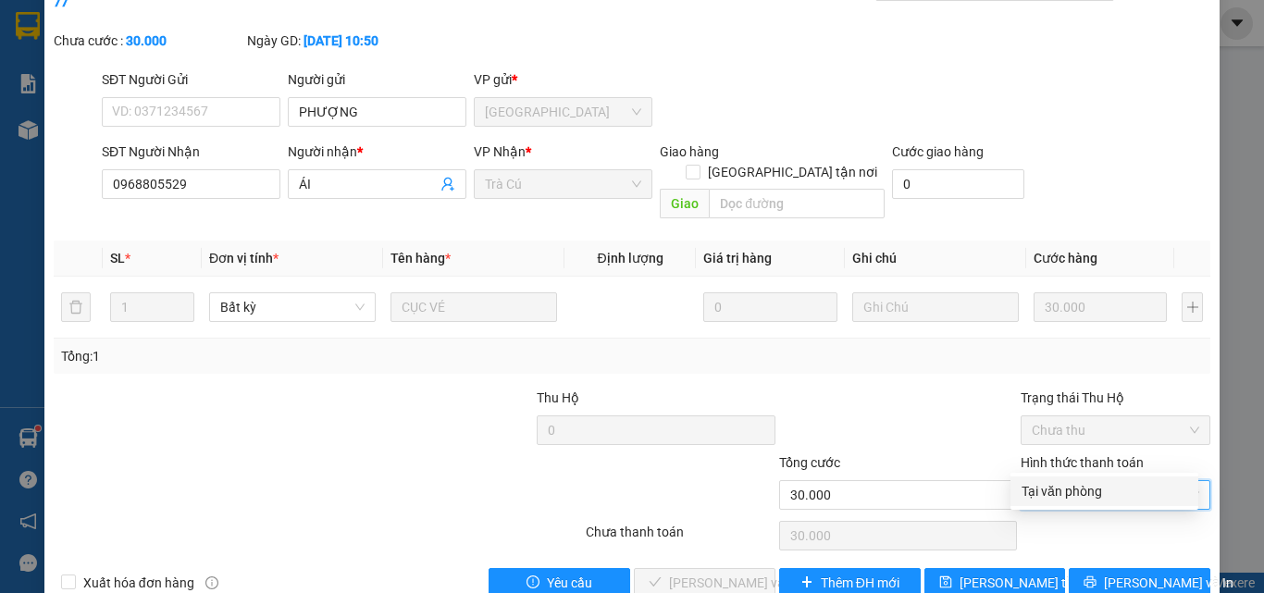
click at [1056, 482] on div "Tại văn phòng" at bounding box center [1104, 491] width 166 height 20
type input "0"
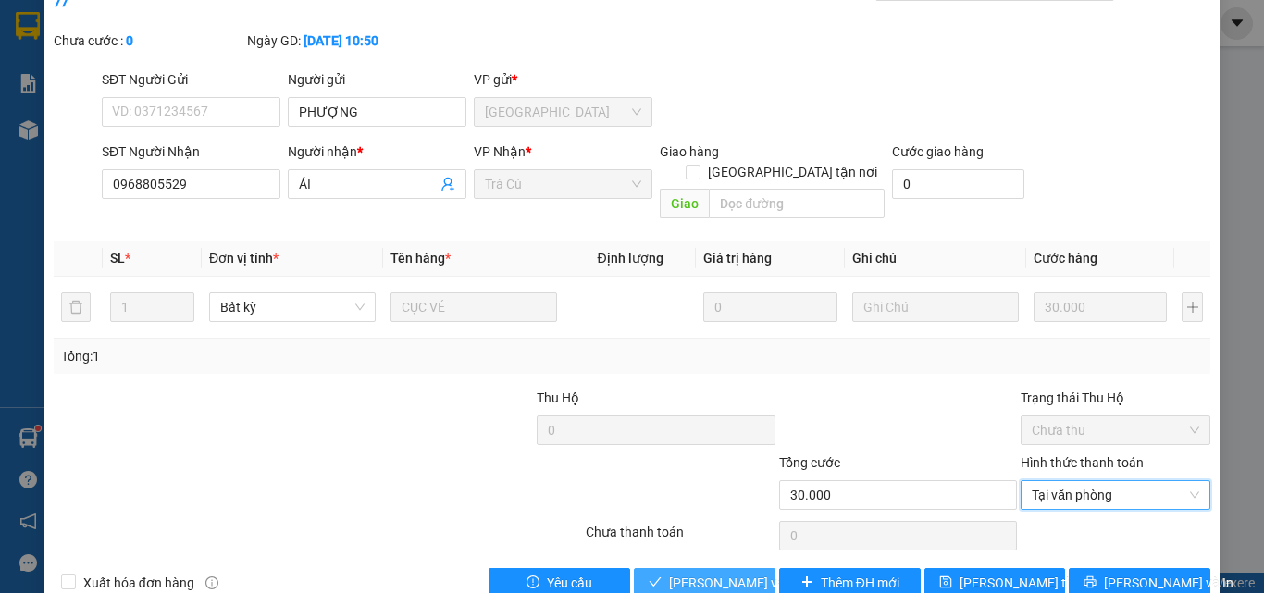
click at [728, 573] on span "[PERSON_NAME] và Giao hàng" at bounding box center [758, 583] width 178 height 20
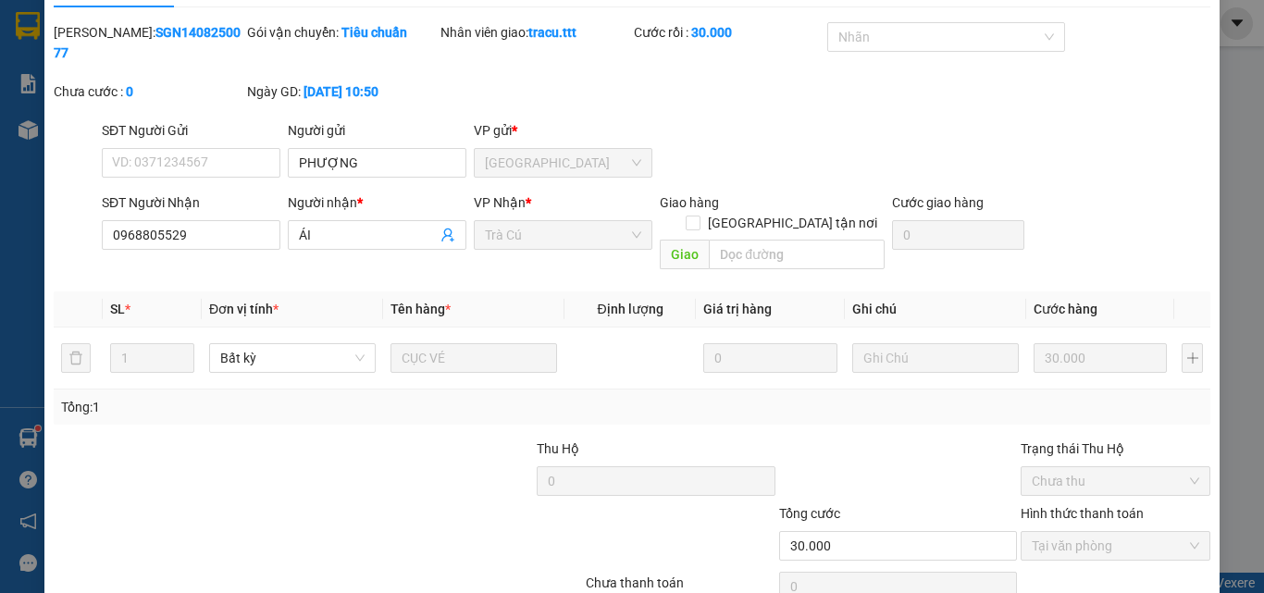
scroll to position [0, 0]
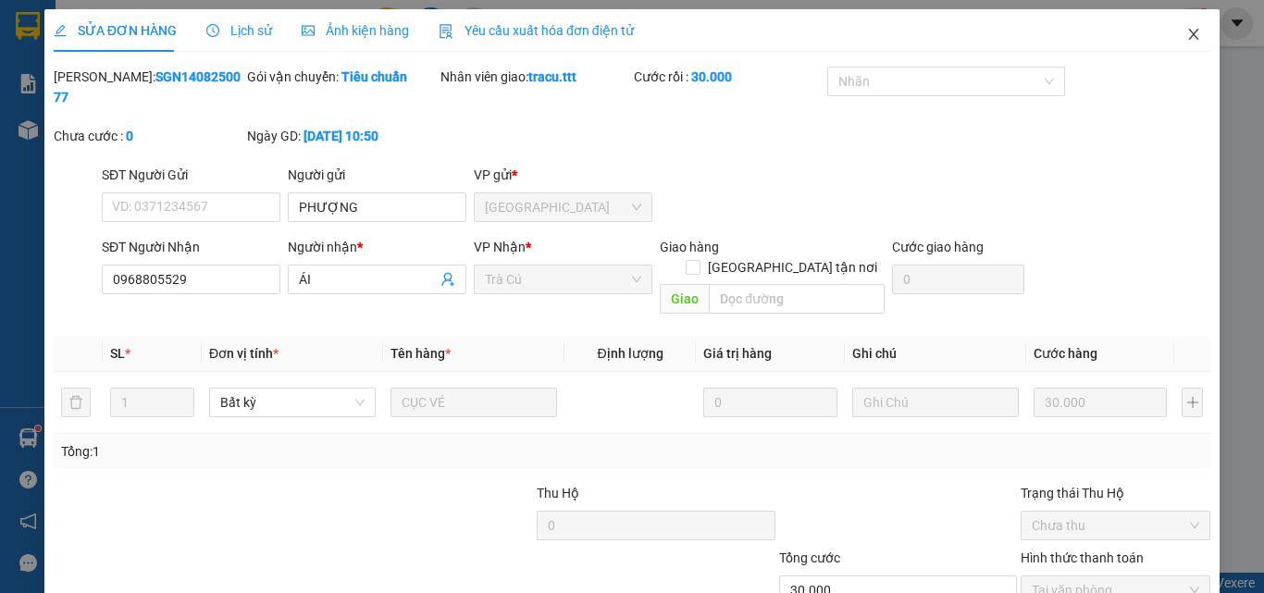
click at [1186, 42] on icon "close" at bounding box center [1193, 34] width 15 height 15
